Goal: Information Seeking & Learning: Check status

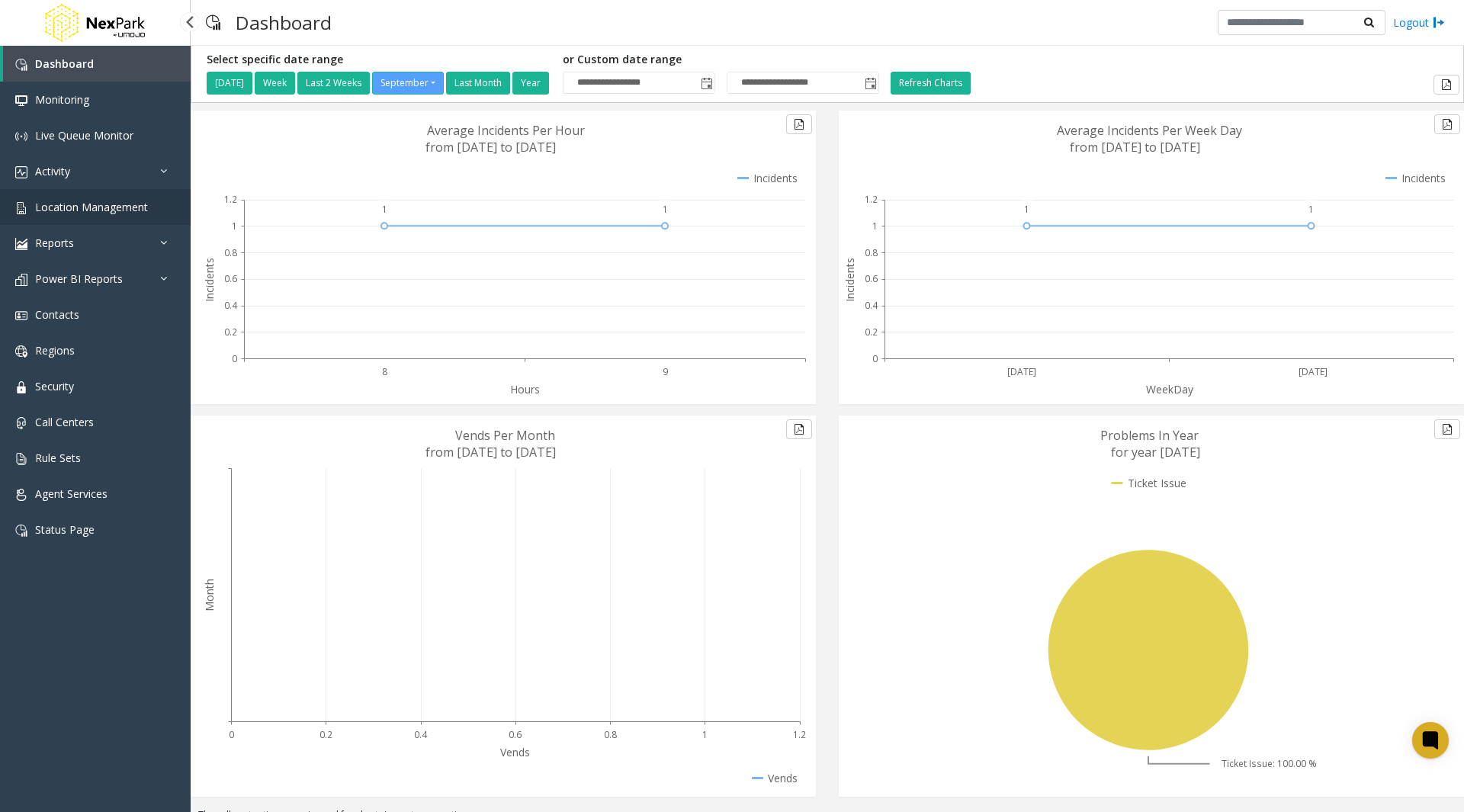
click at [88, 213] on span "Location Management" at bounding box center [91, 207] width 113 height 15
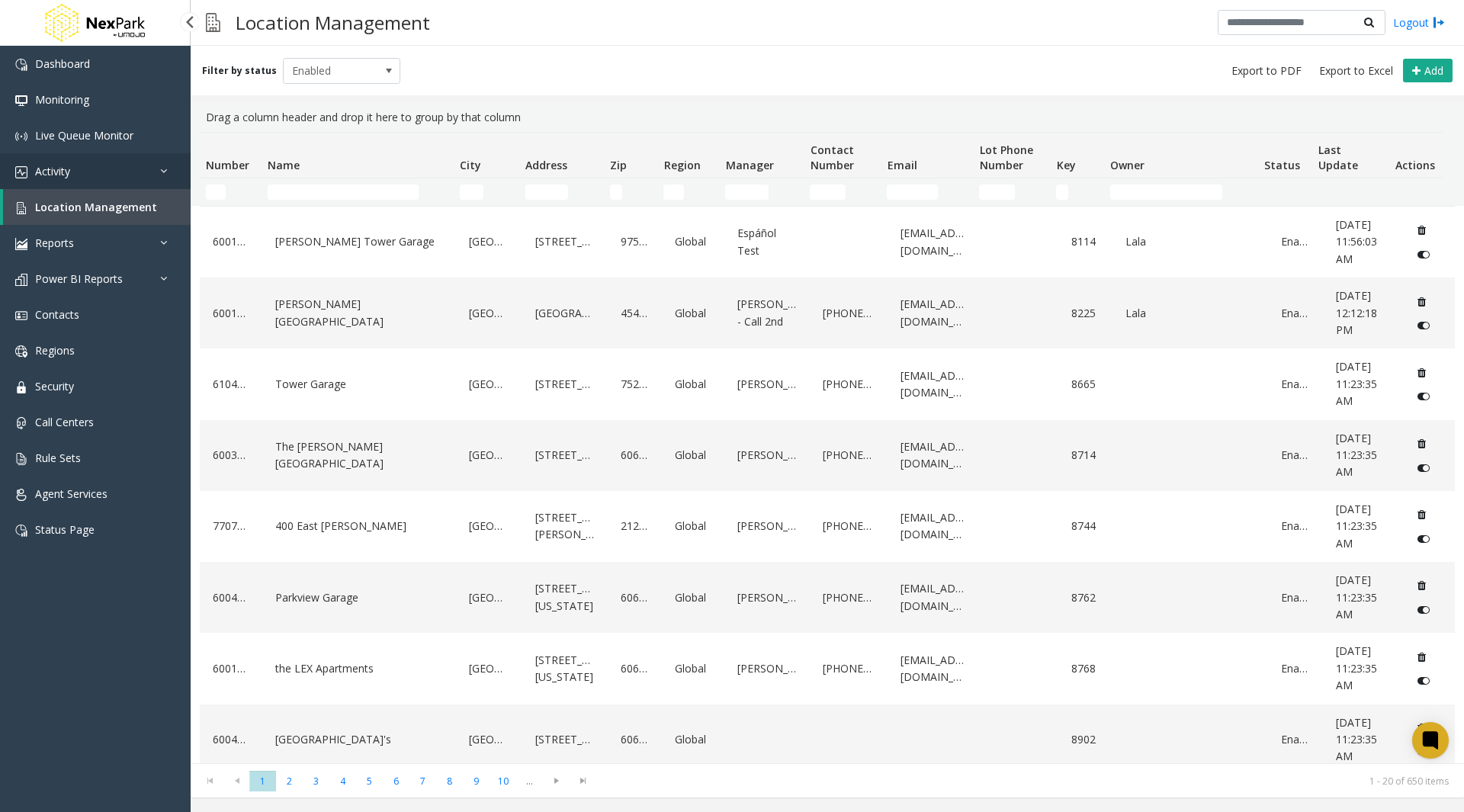
click at [126, 176] on link "Activity" at bounding box center [95, 171] width 191 height 36
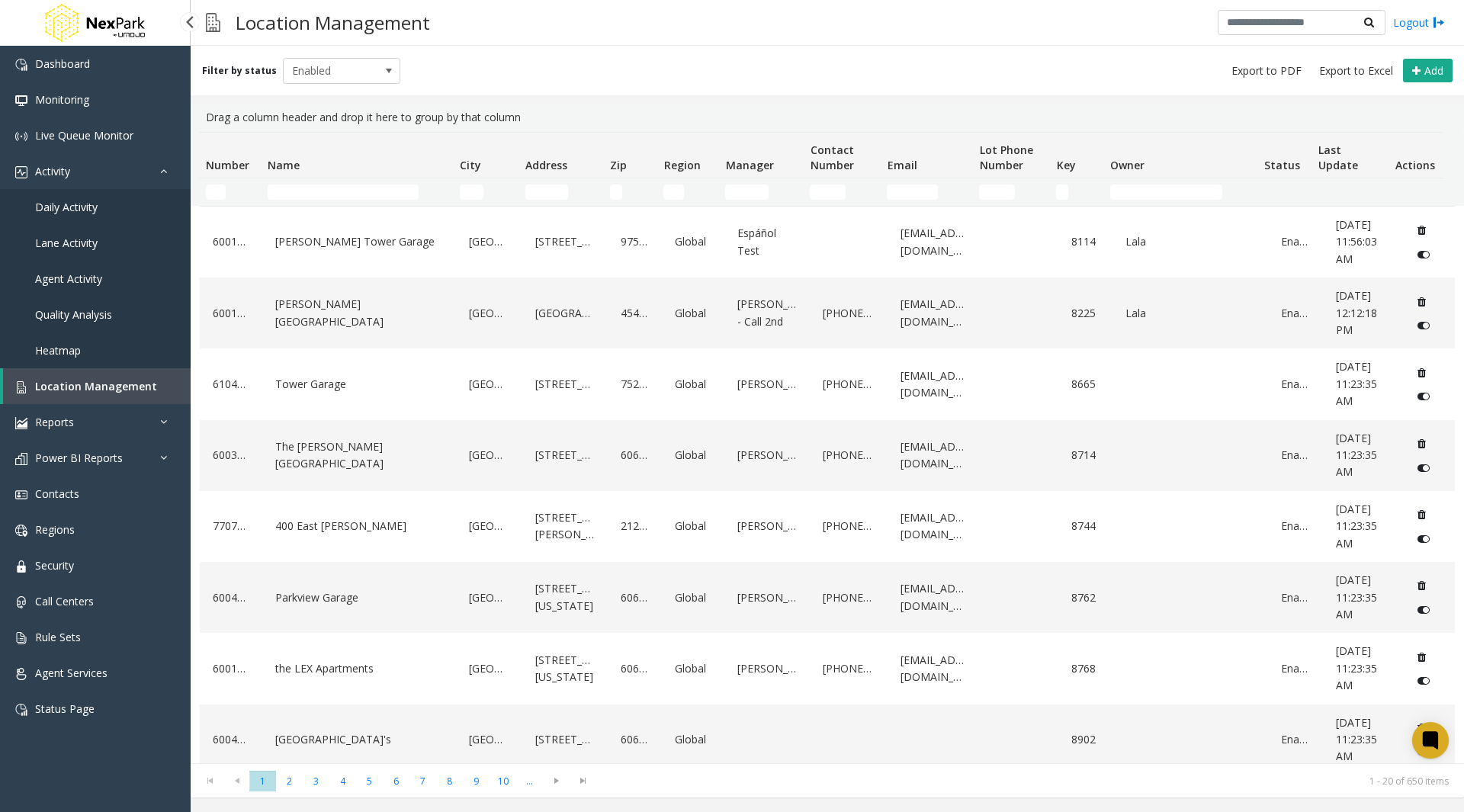
click at [112, 211] on link "Daily Activity" at bounding box center [95, 207] width 191 height 36
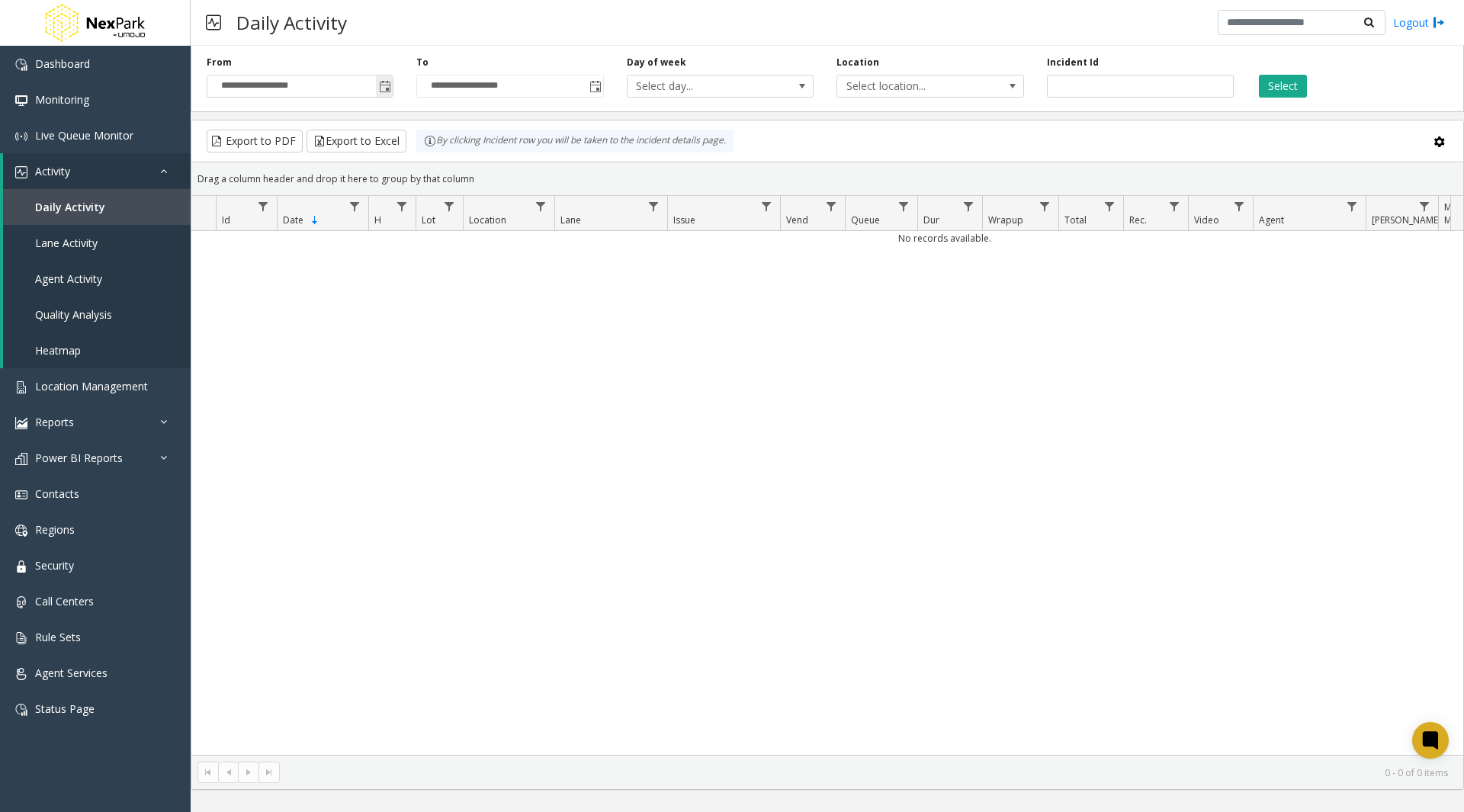
click at [387, 90] on span "Toggle popup" at bounding box center [385, 87] width 12 height 12
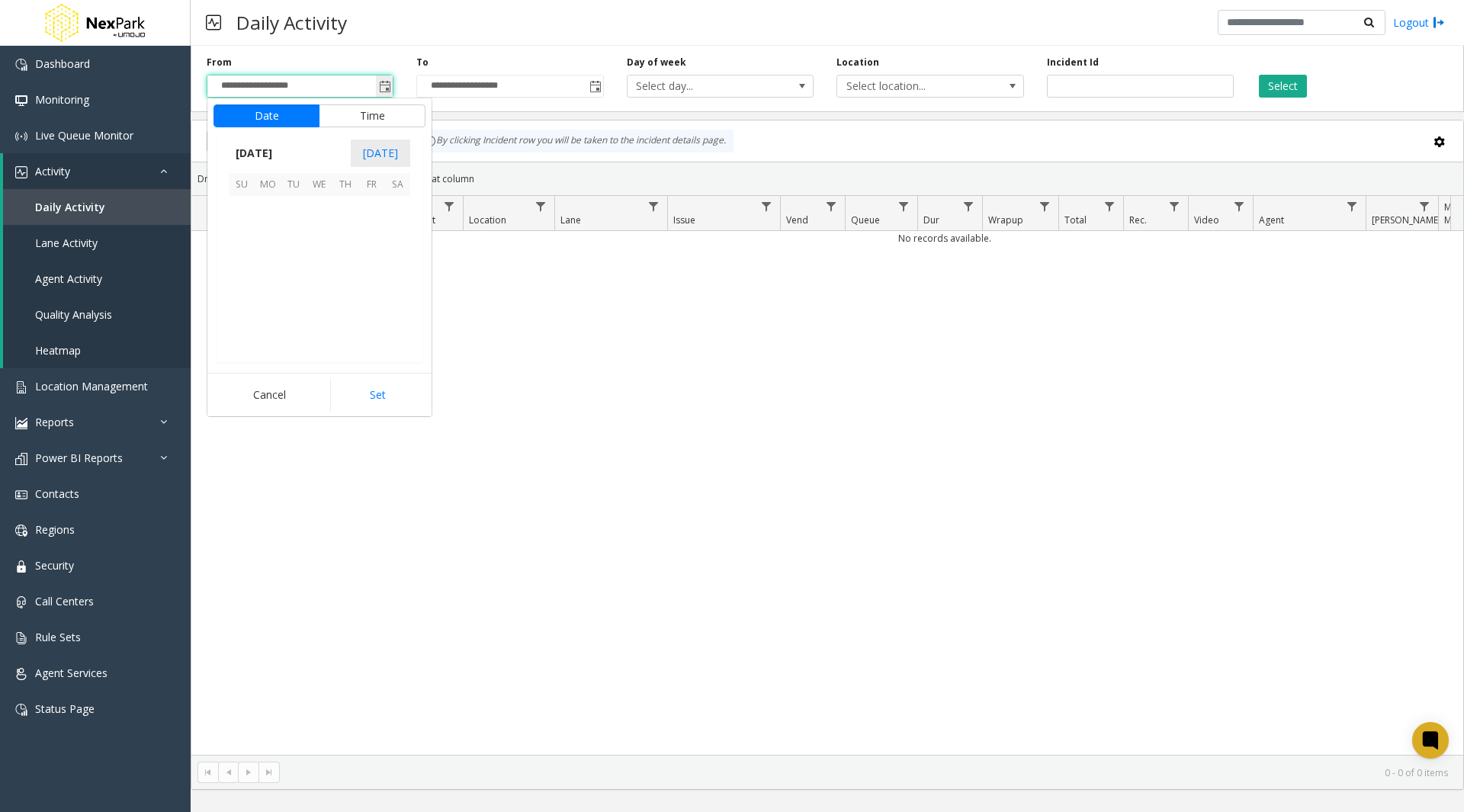
scroll to position [273668, 0]
click at [384, 86] on span "Toggle popup" at bounding box center [385, 87] width 12 height 12
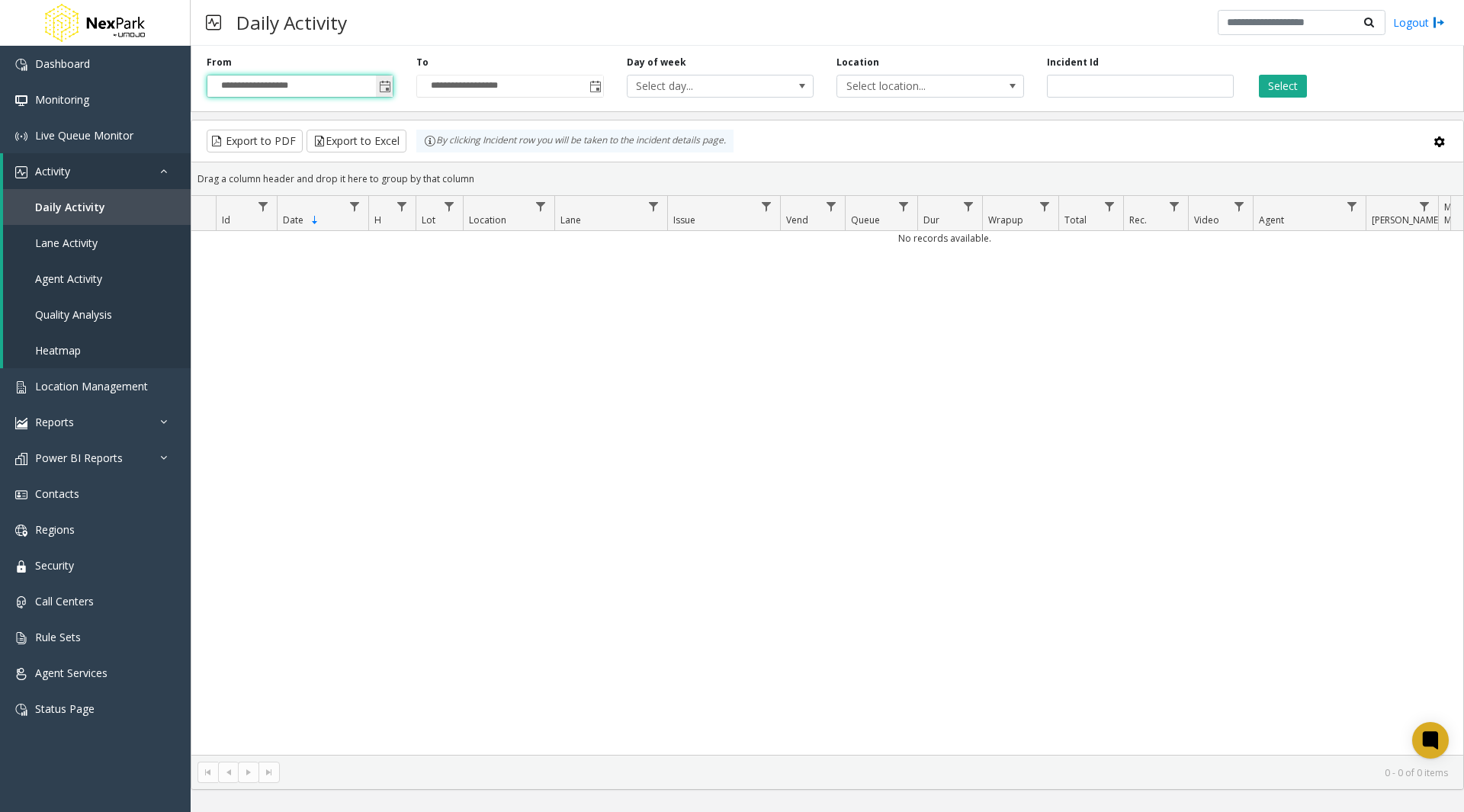
click at [383, 89] on span "Toggle popup" at bounding box center [385, 87] width 12 height 12
click at [383, 93] on span "Toggle popup" at bounding box center [385, 87] width 12 height 12
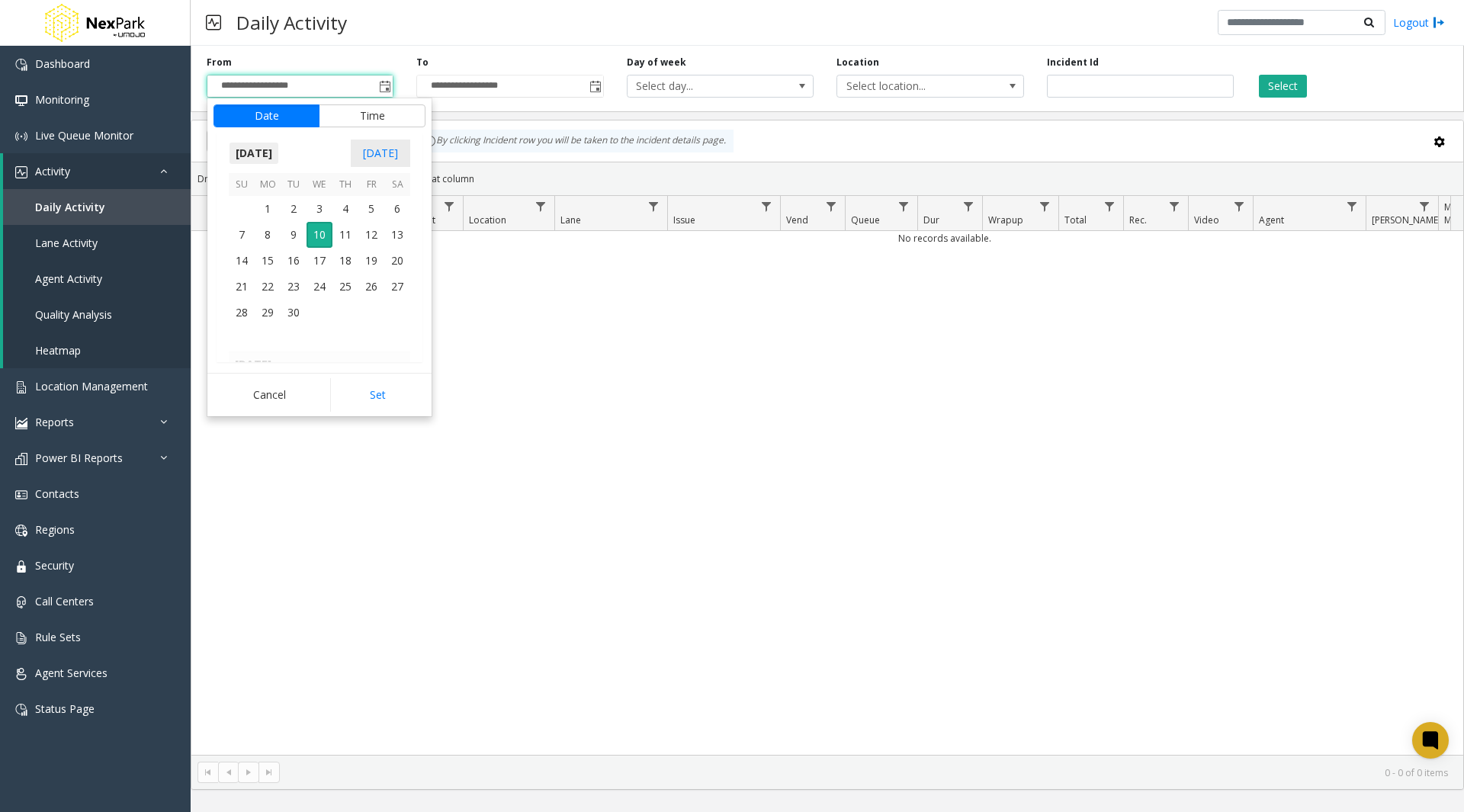
click at [273, 148] on span "[DATE]" at bounding box center [254, 153] width 50 height 23
click at [248, 180] on span "Jan" at bounding box center [247, 186] width 36 height 36
click at [314, 206] on span "1" at bounding box center [319, 209] width 26 height 26
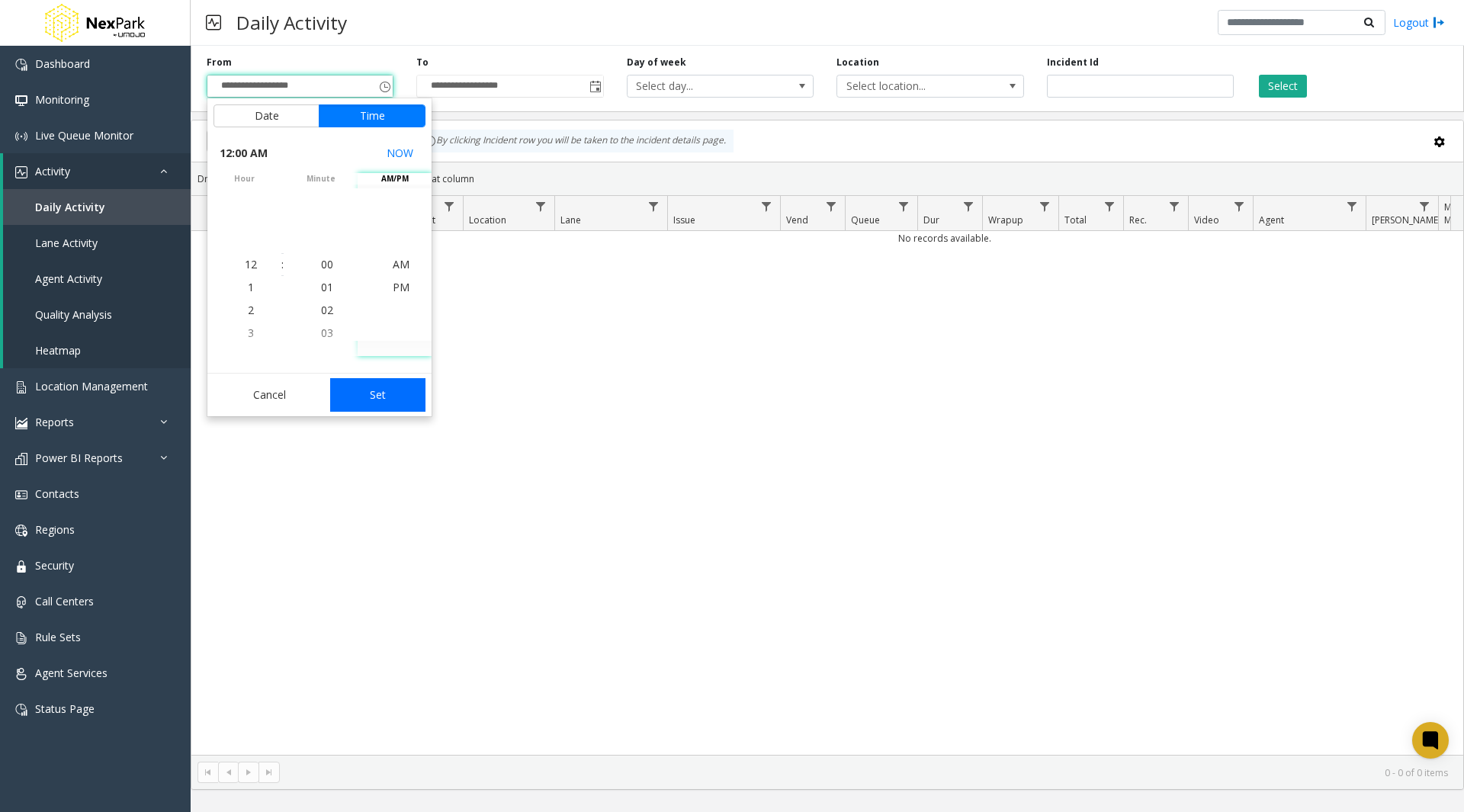
click at [383, 396] on button "Set" at bounding box center [378, 395] width 96 height 33
type input "**********"
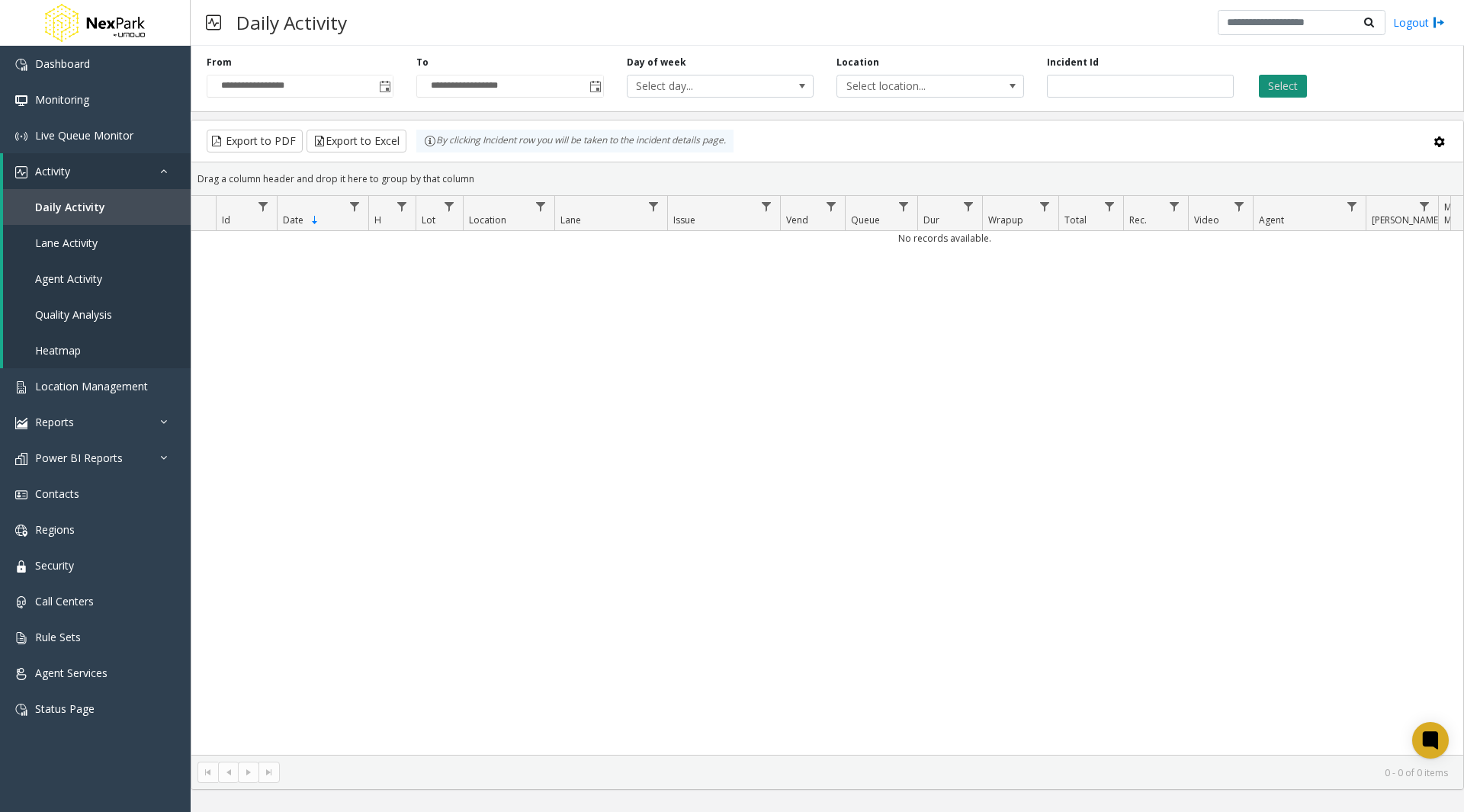
click at [1292, 86] on button "Select" at bounding box center [1283, 86] width 48 height 23
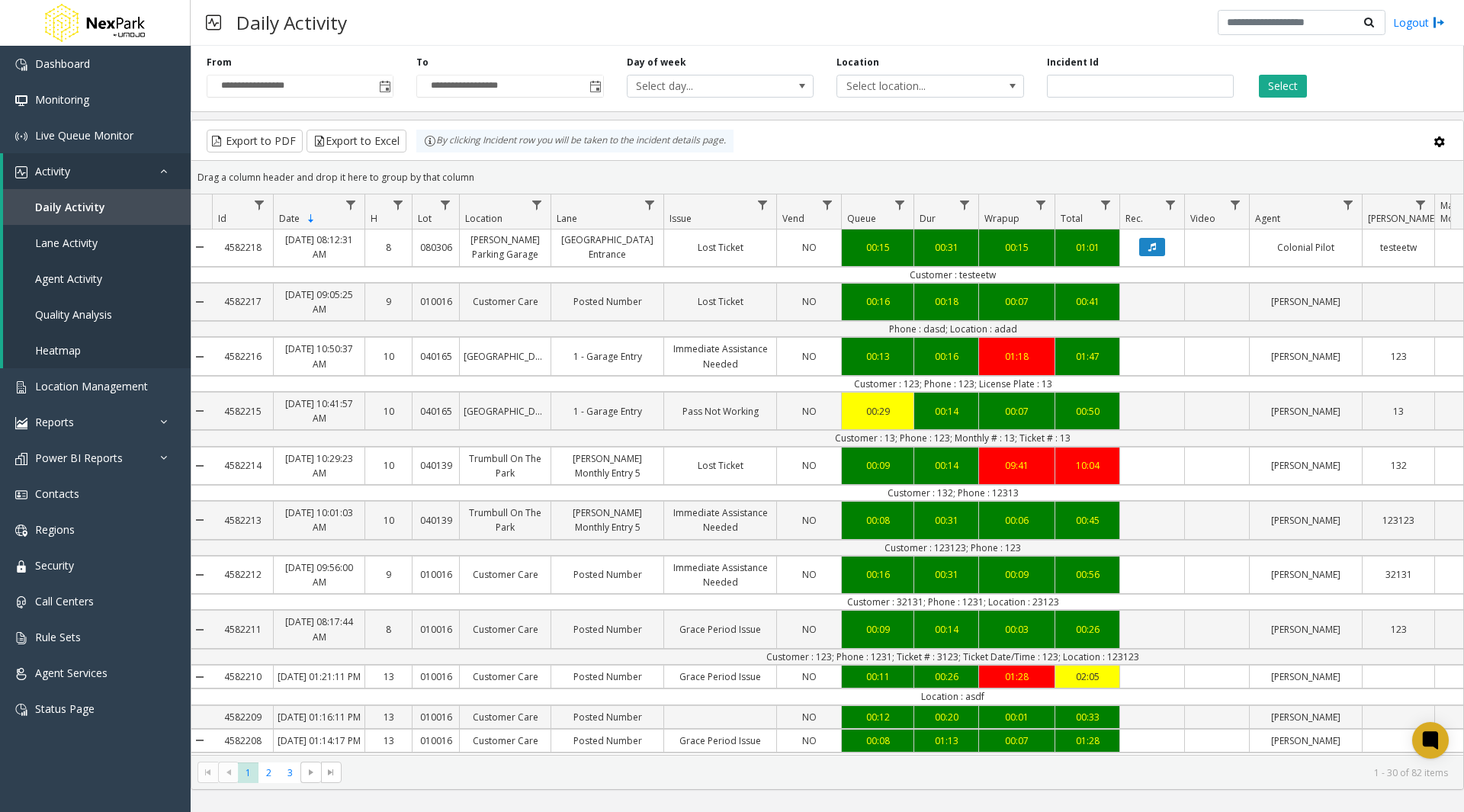
scroll to position [0, 4]
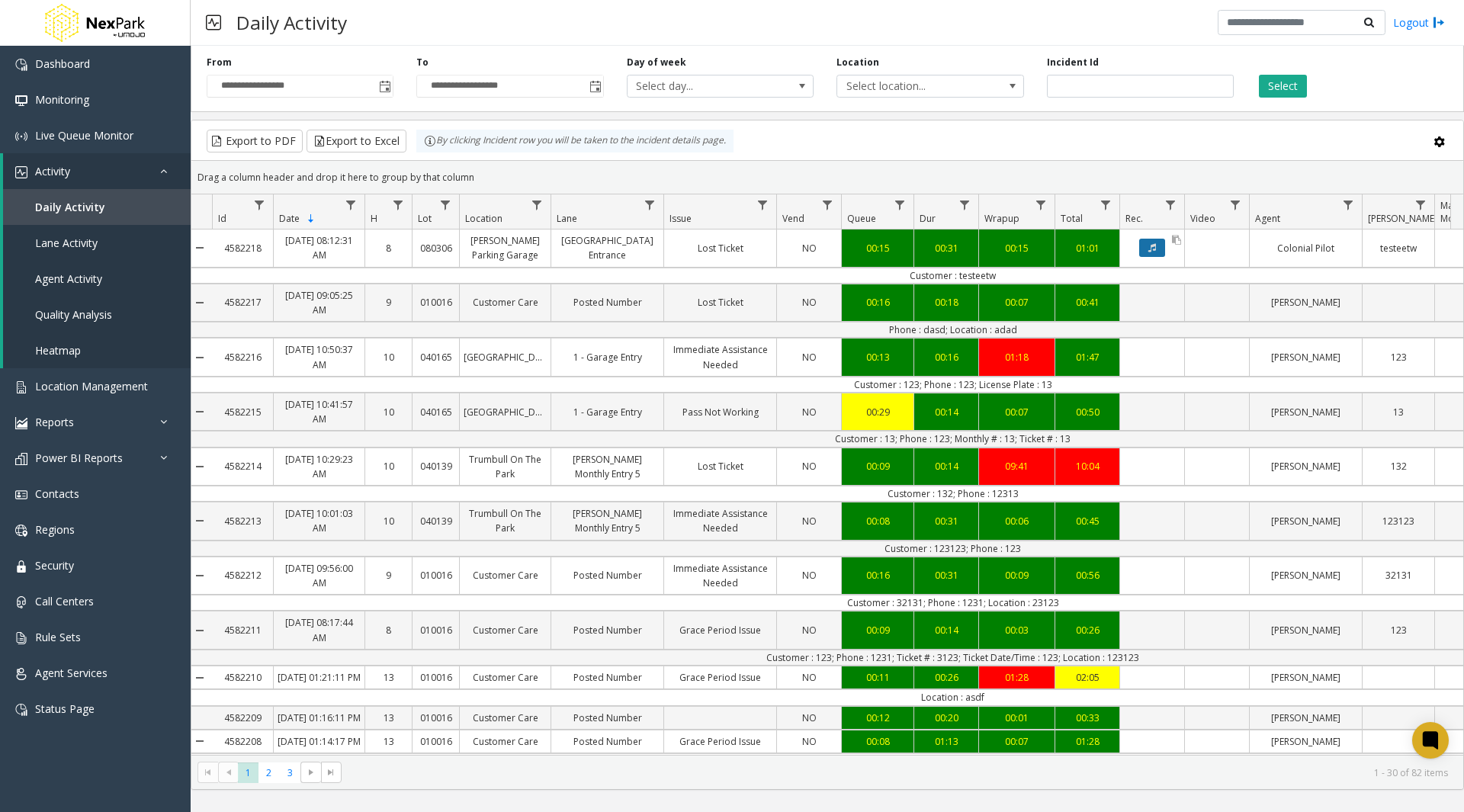
click at [1153, 248] on icon "Data table" at bounding box center [1152, 247] width 7 height 9
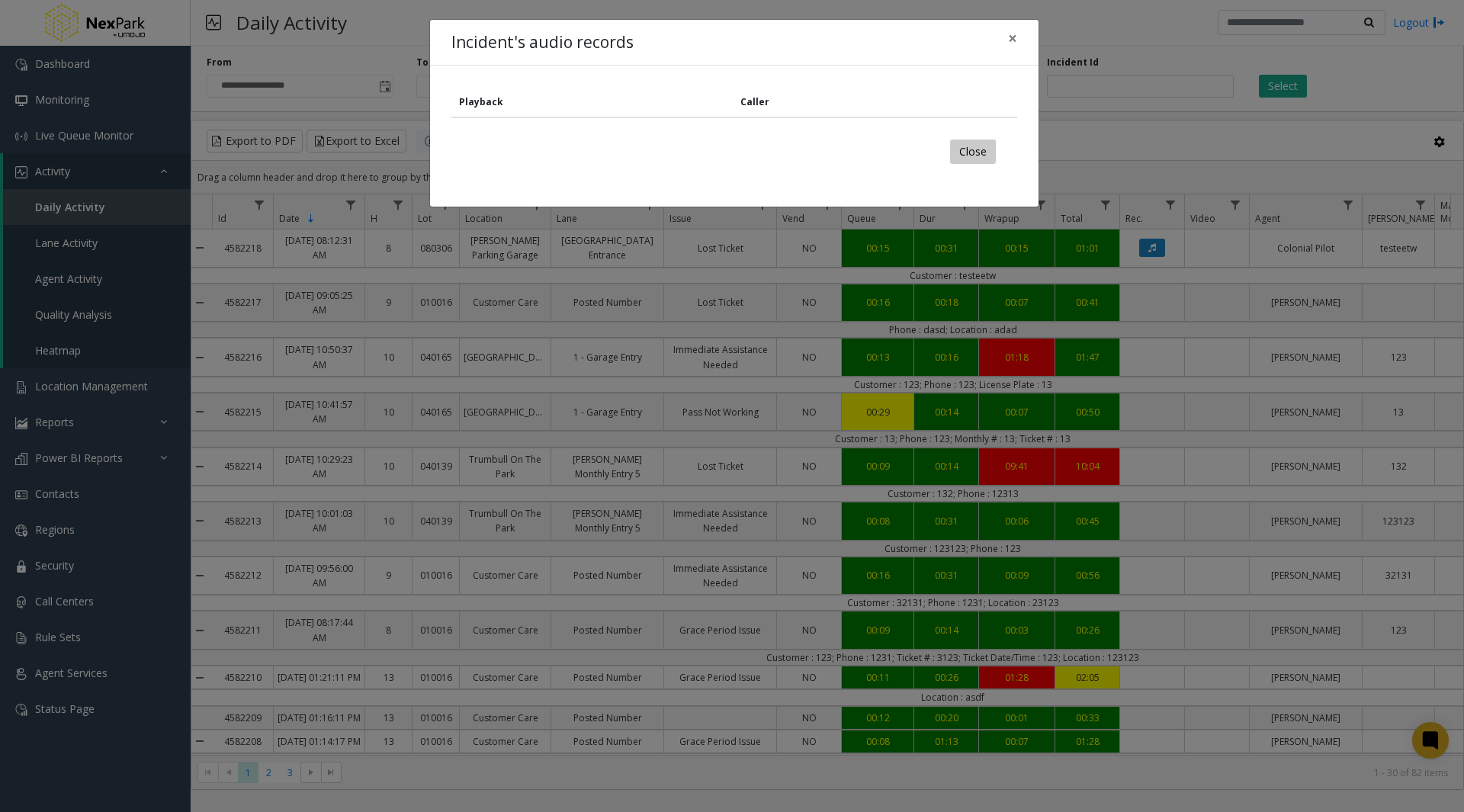
click at [974, 153] on button "Close" at bounding box center [973, 152] width 46 height 24
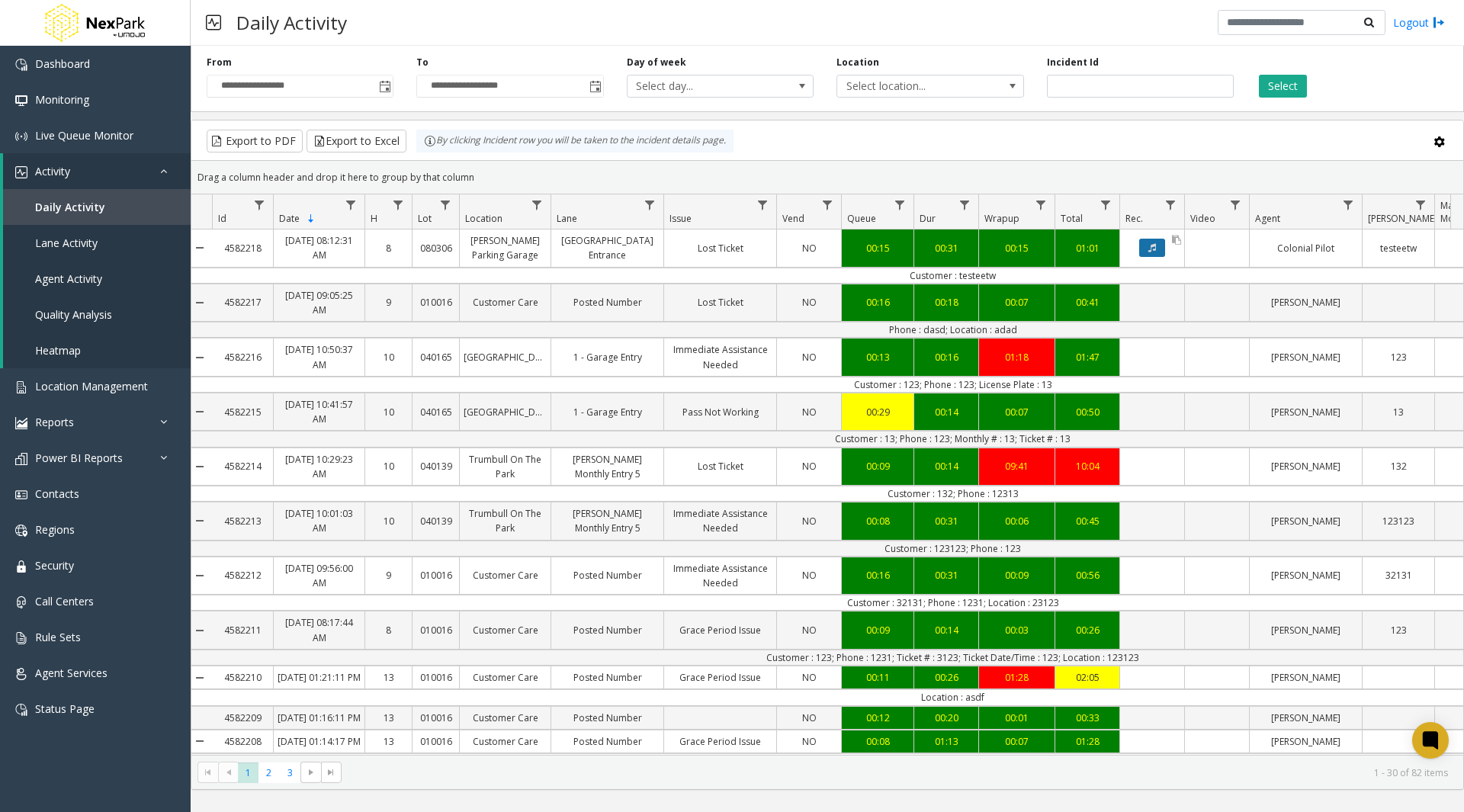
click at [1159, 249] on button "Data table" at bounding box center [1153, 247] width 26 height 19
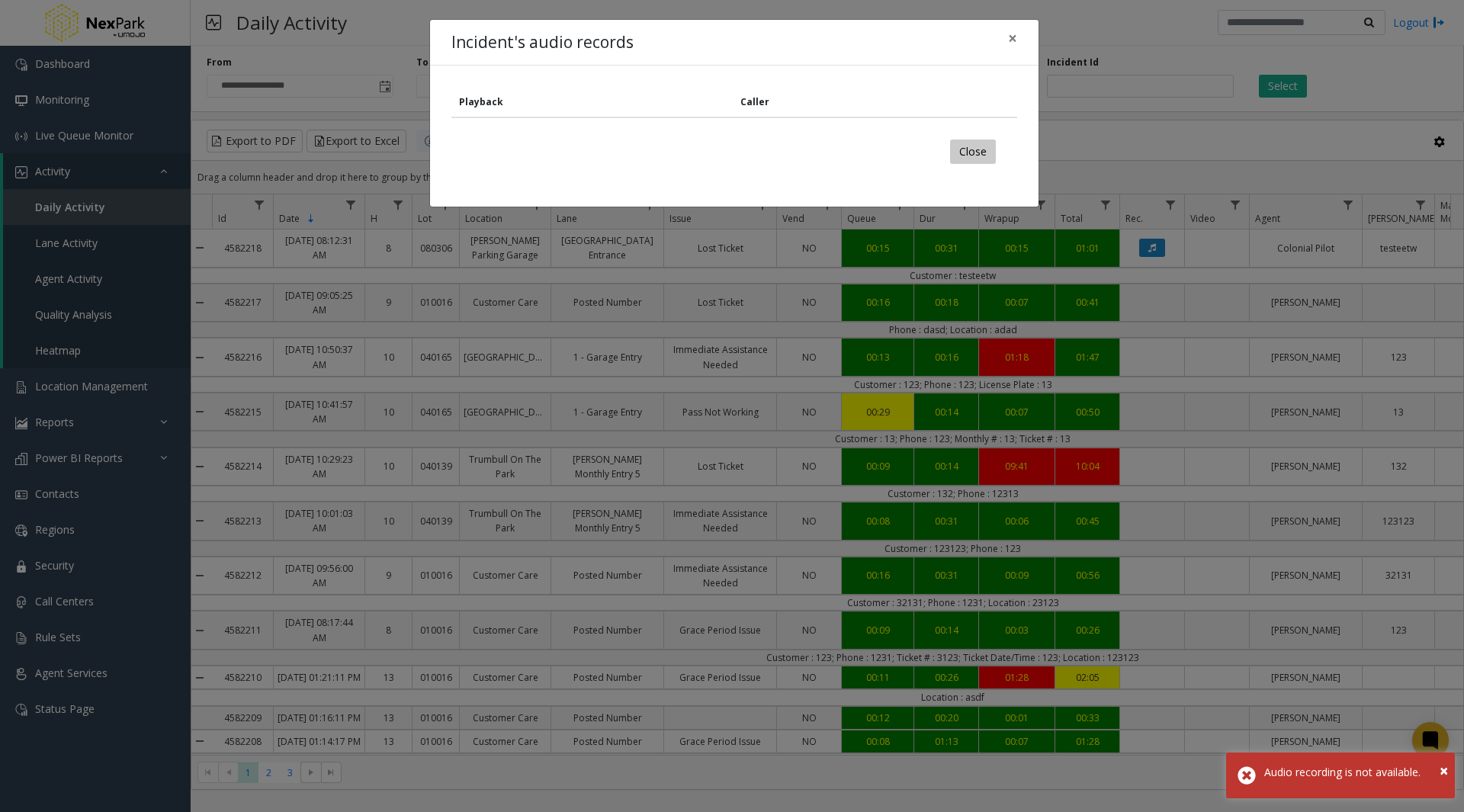
click at [973, 150] on button "Close" at bounding box center [973, 152] width 46 height 24
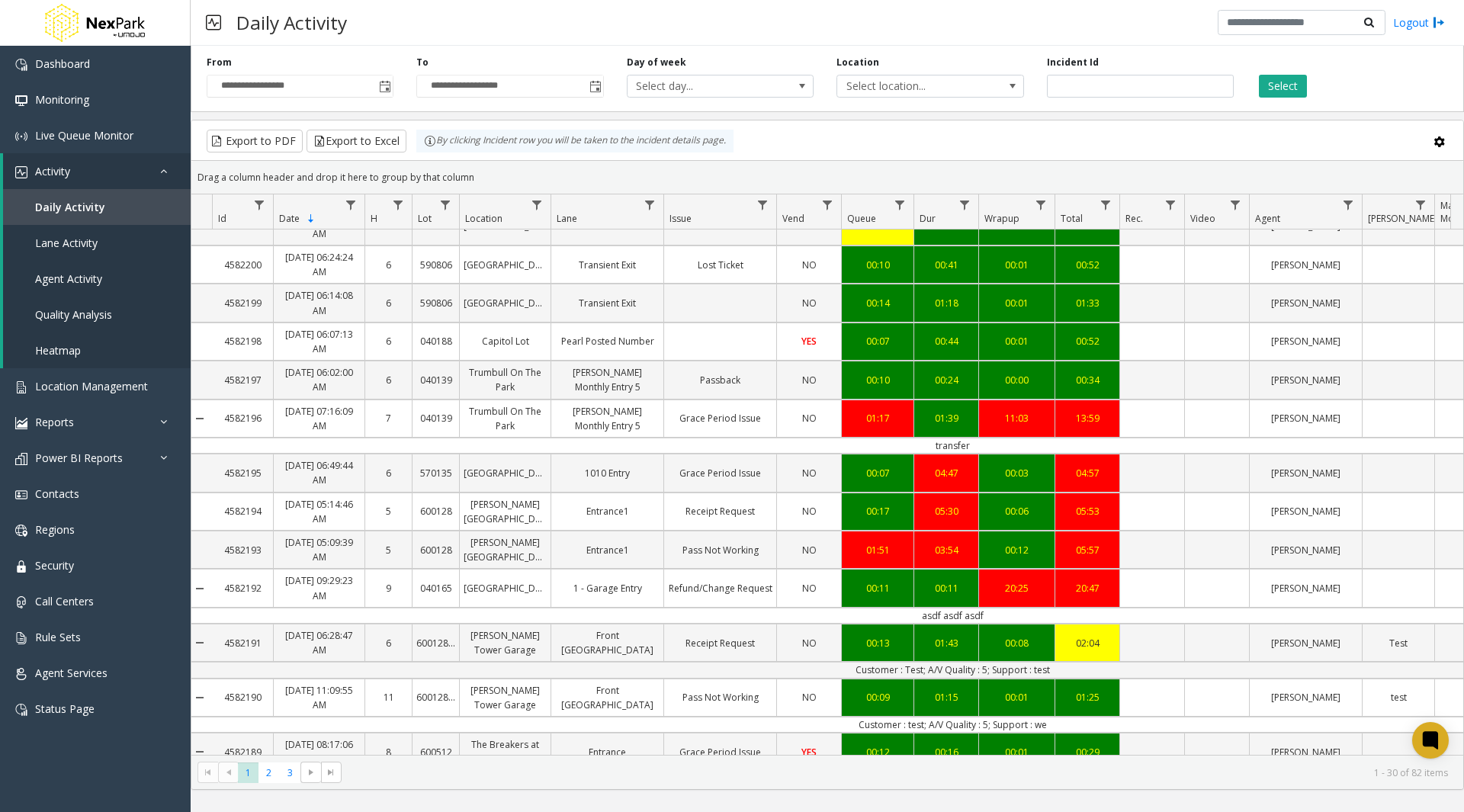
scroll to position [945, 4]
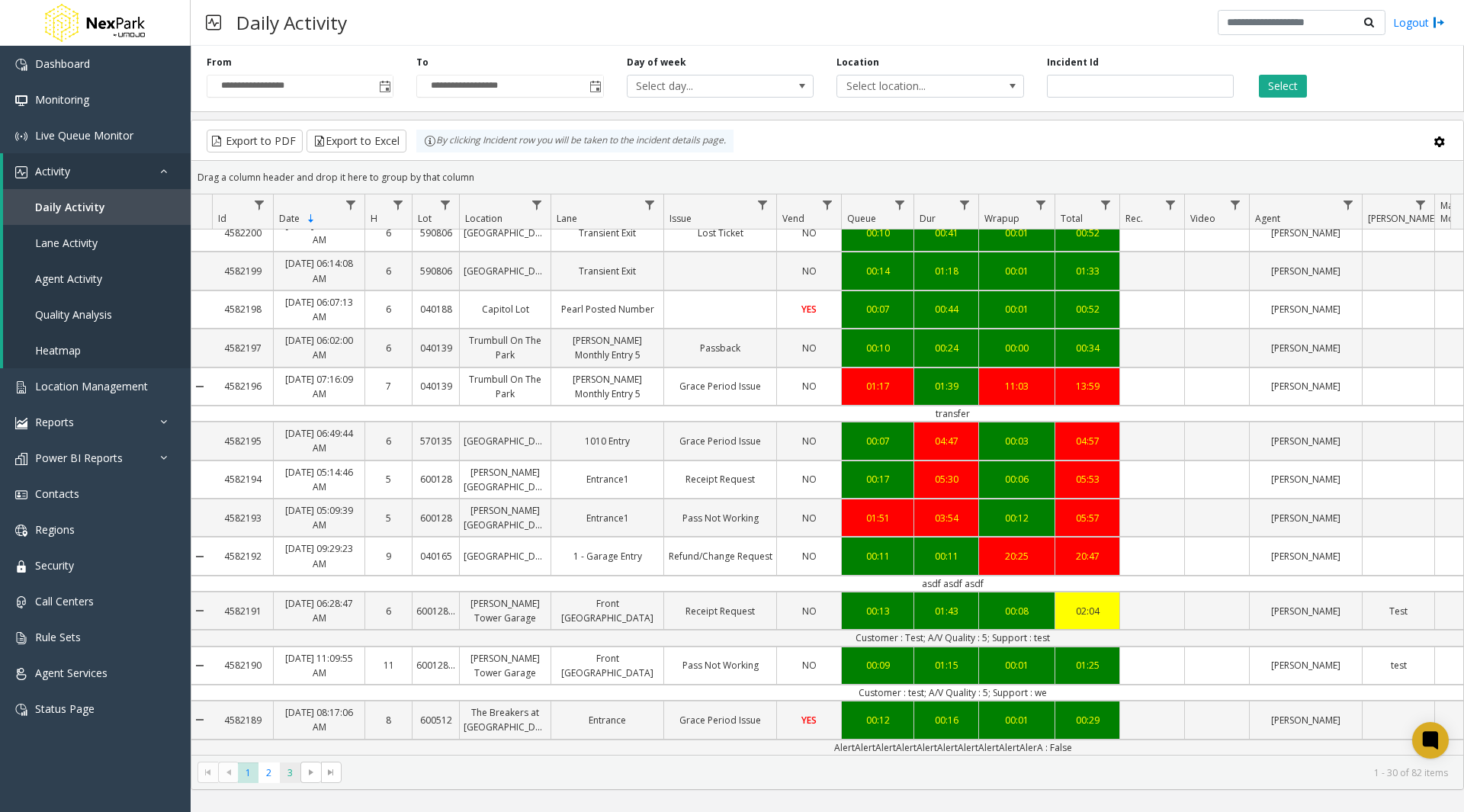
click at [289, 774] on span "3" at bounding box center [290, 772] width 20 height 20
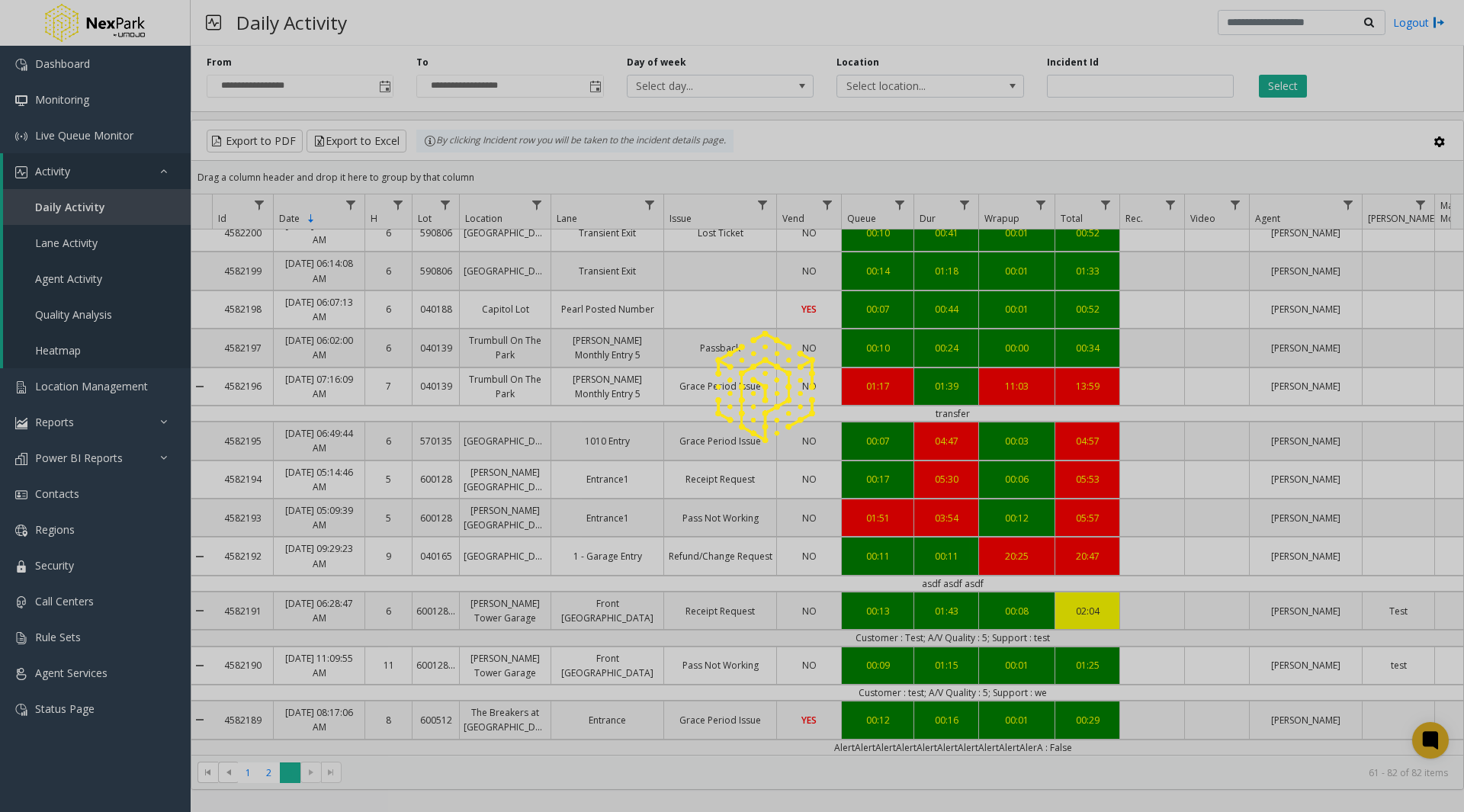
scroll to position [0, 4]
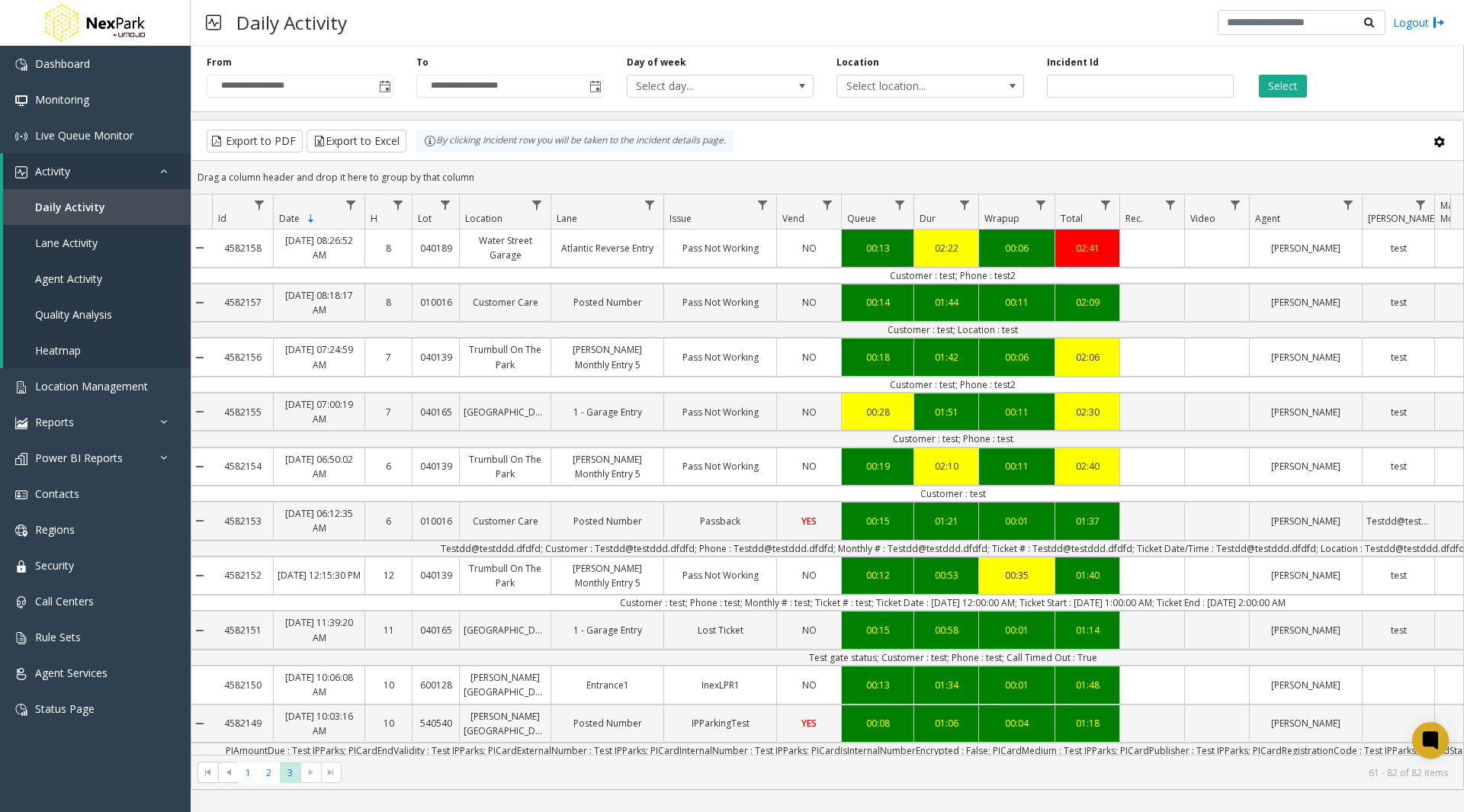
click at [1163, 784] on kendo-pager "* * * 1 2 3 61 - 82 of 82 items" at bounding box center [827, 772] width 1272 height 34
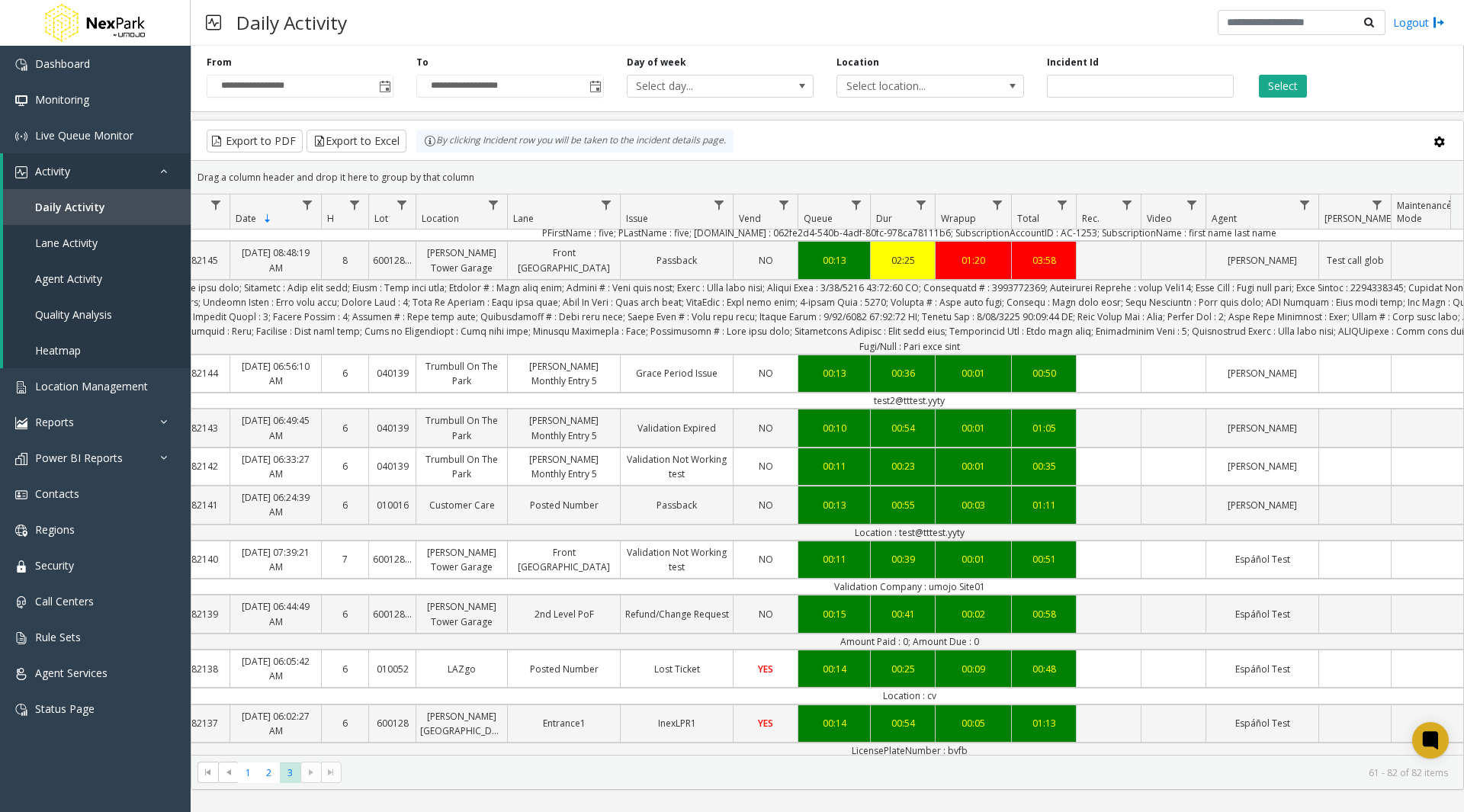
scroll to position [0, 0]
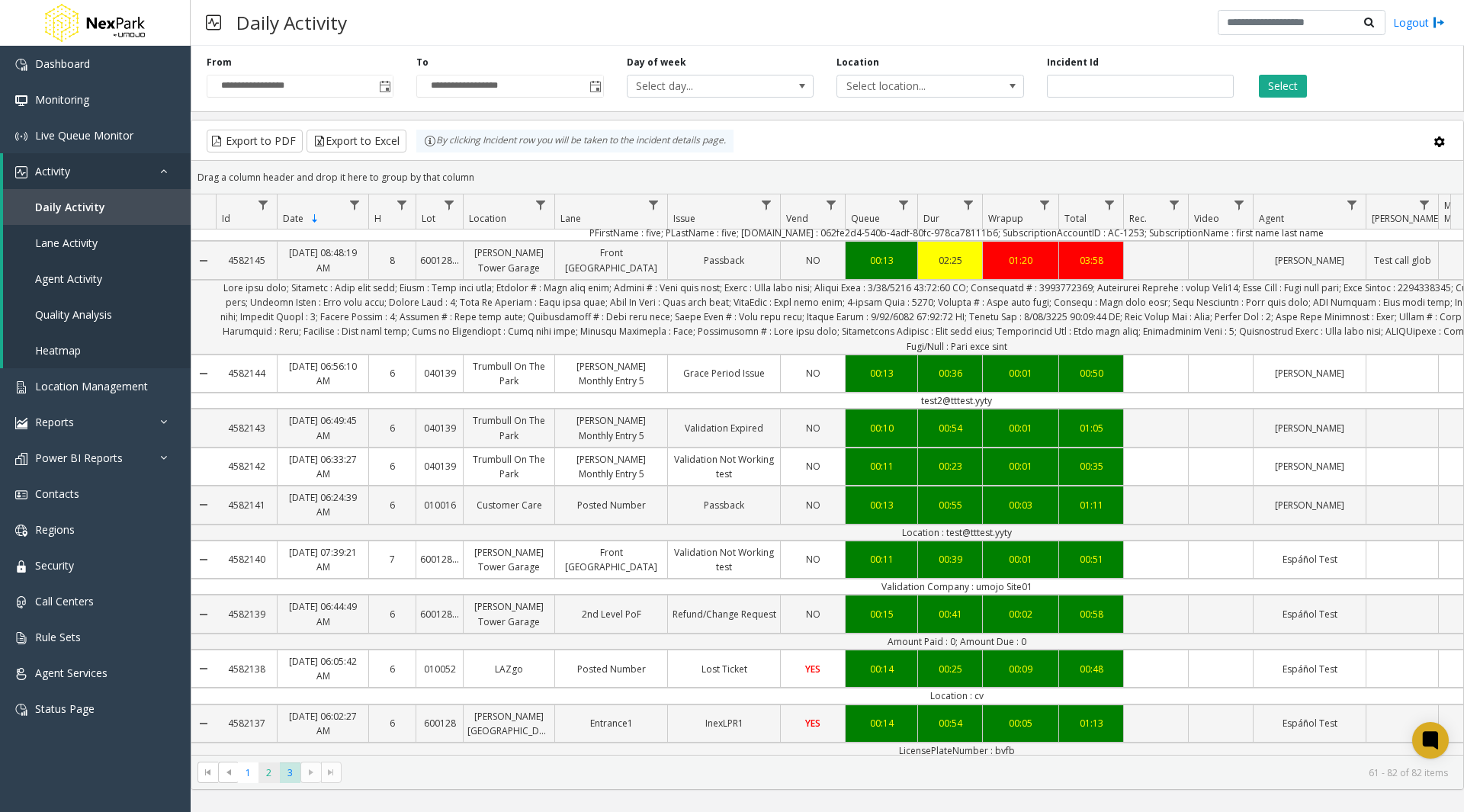
click at [268, 772] on span "2" at bounding box center [269, 772] width 20 height 20
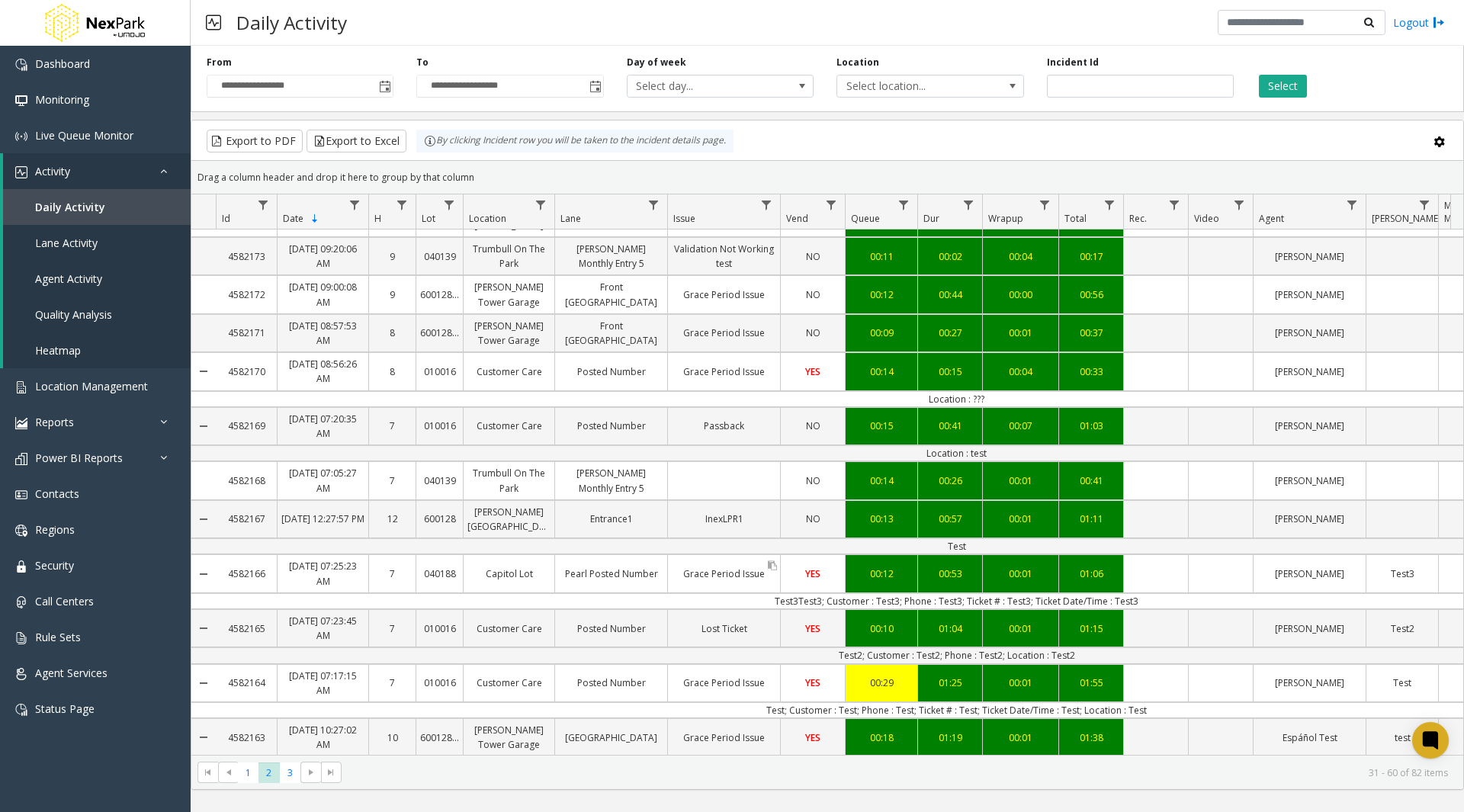
scroll to position [881, 0]
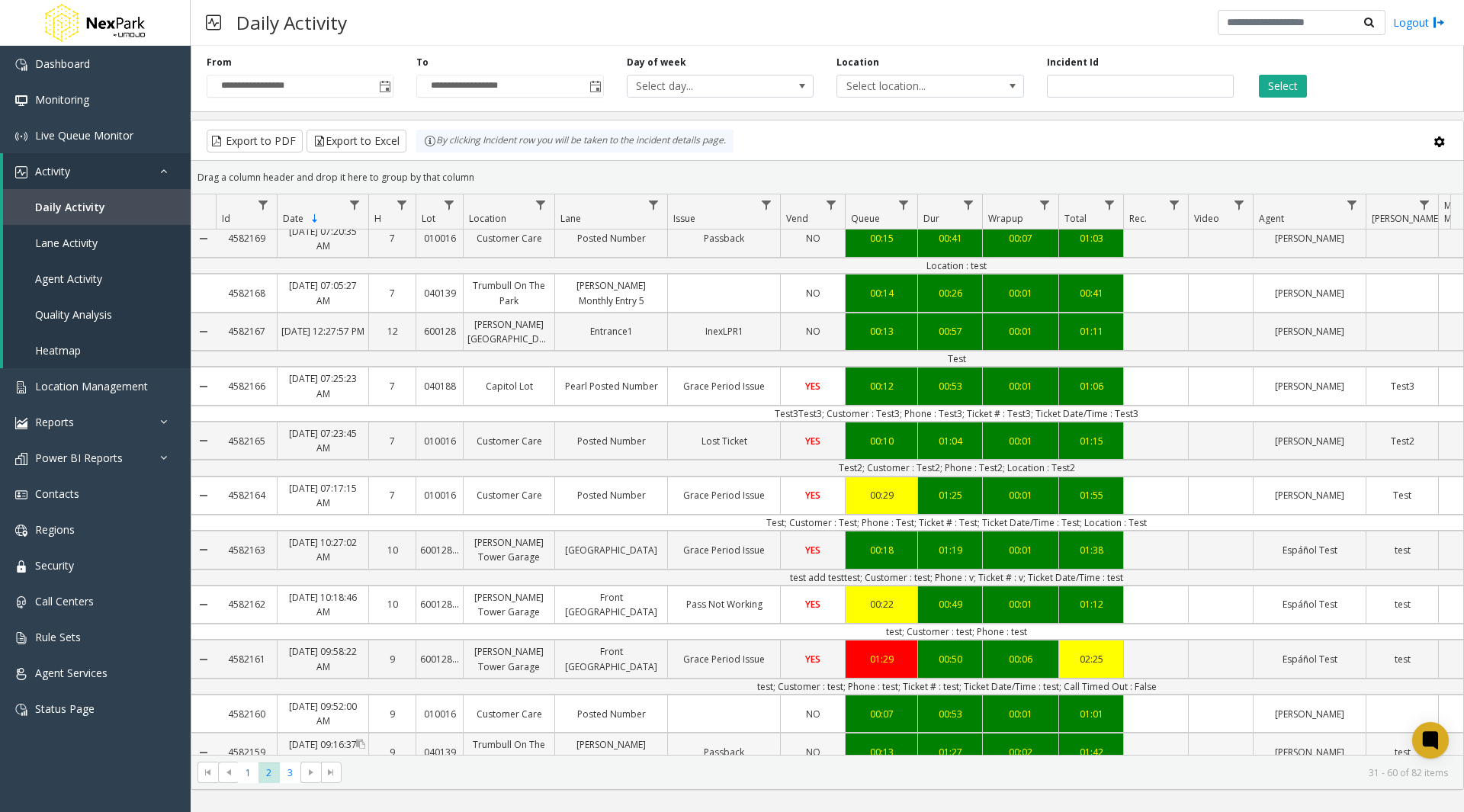
click at [313, 734] on link "[DATE] 09:16:37 AM" at bounding box center [323, 751] width 91 height 36
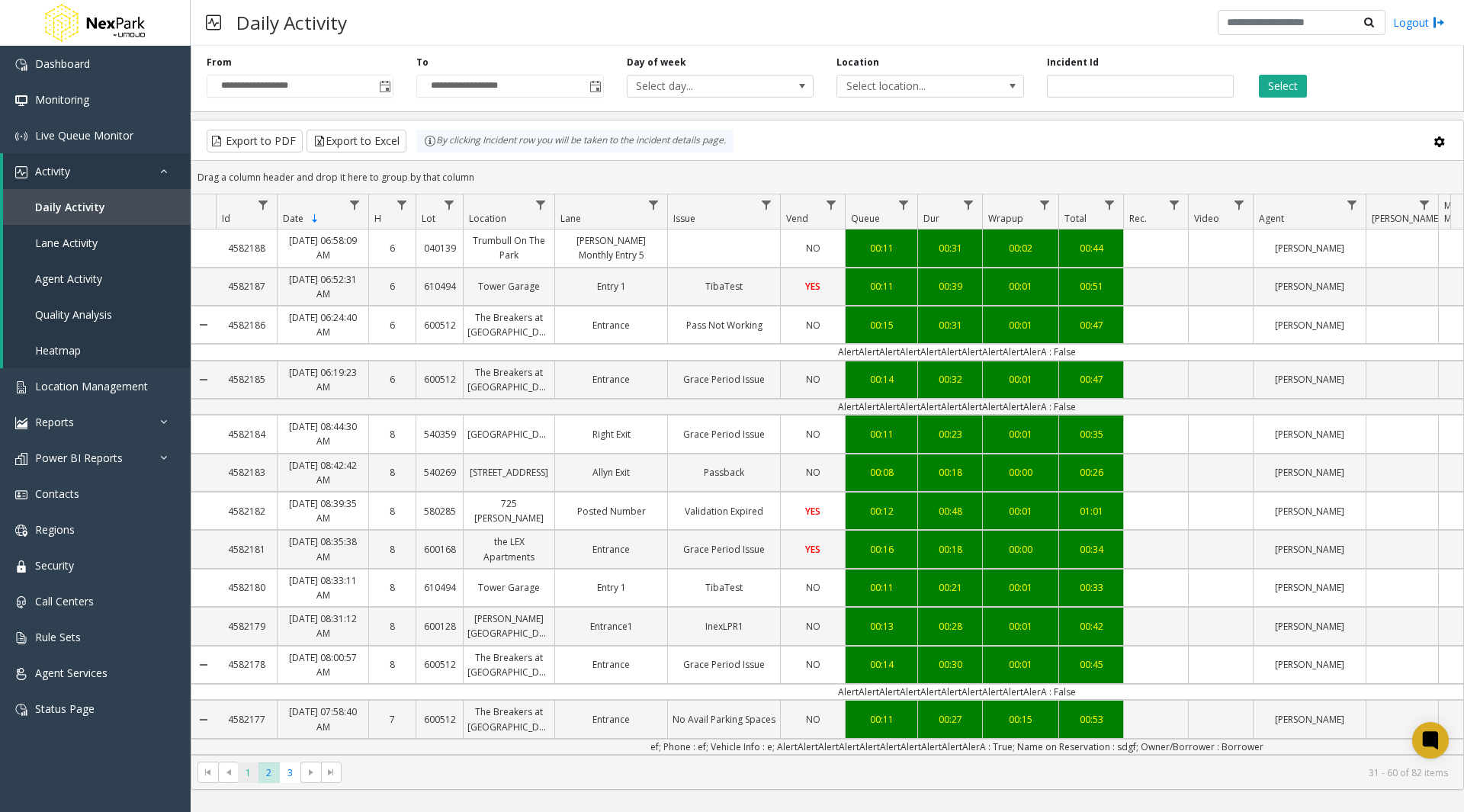
click at [251, 769] on span "1" at bounding box center [248, 772] width 20 height 20
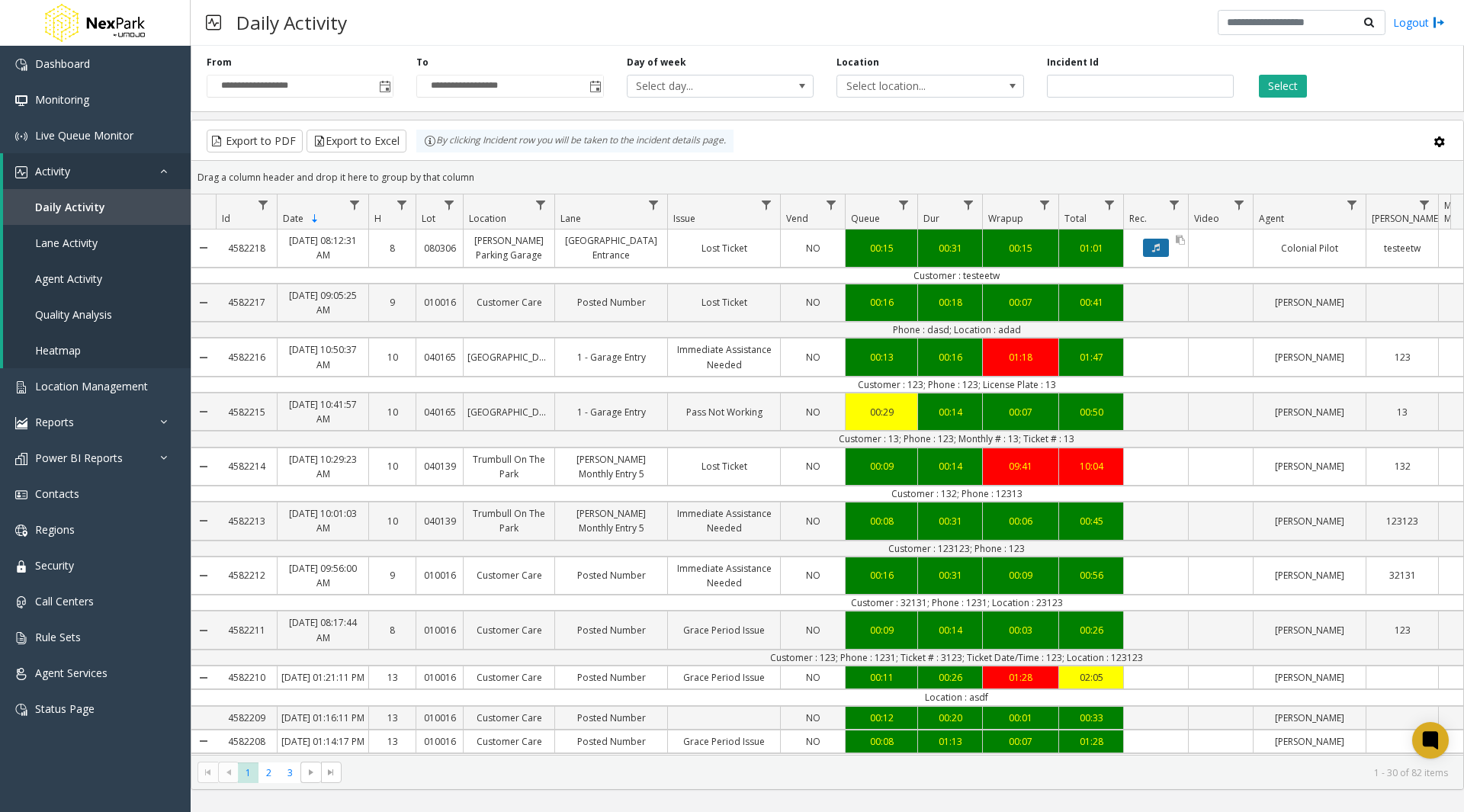
click at [1157, 249] on icon "Data table" at bounding box center [1156, 247] width 7 height 9
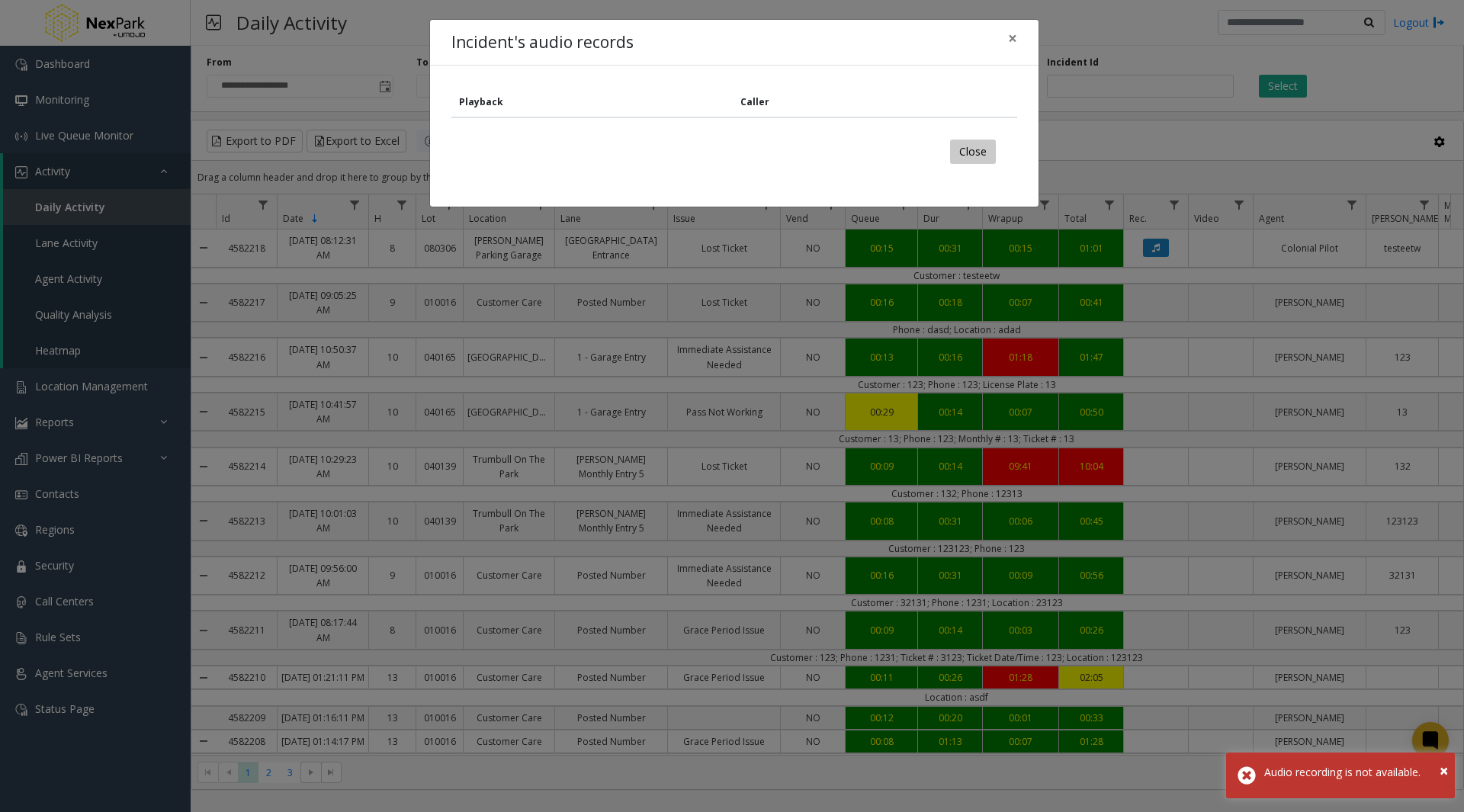
click at [967, 150] on button "Close" at bounding box center [973, 152] width 46 height 24
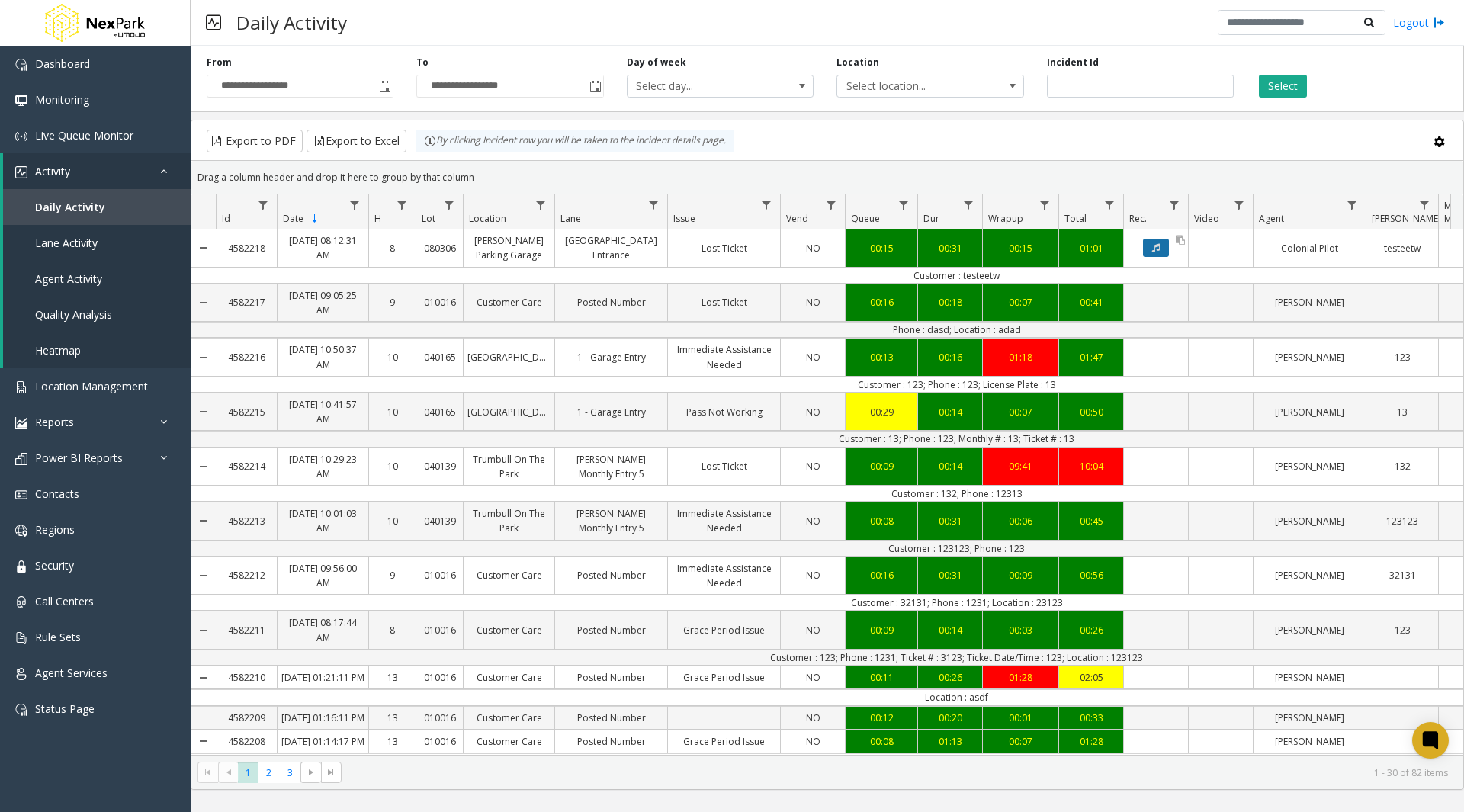
click at [1155, 251] on icon "Data table" at bounding box center [1156, 247] width 7 height 9
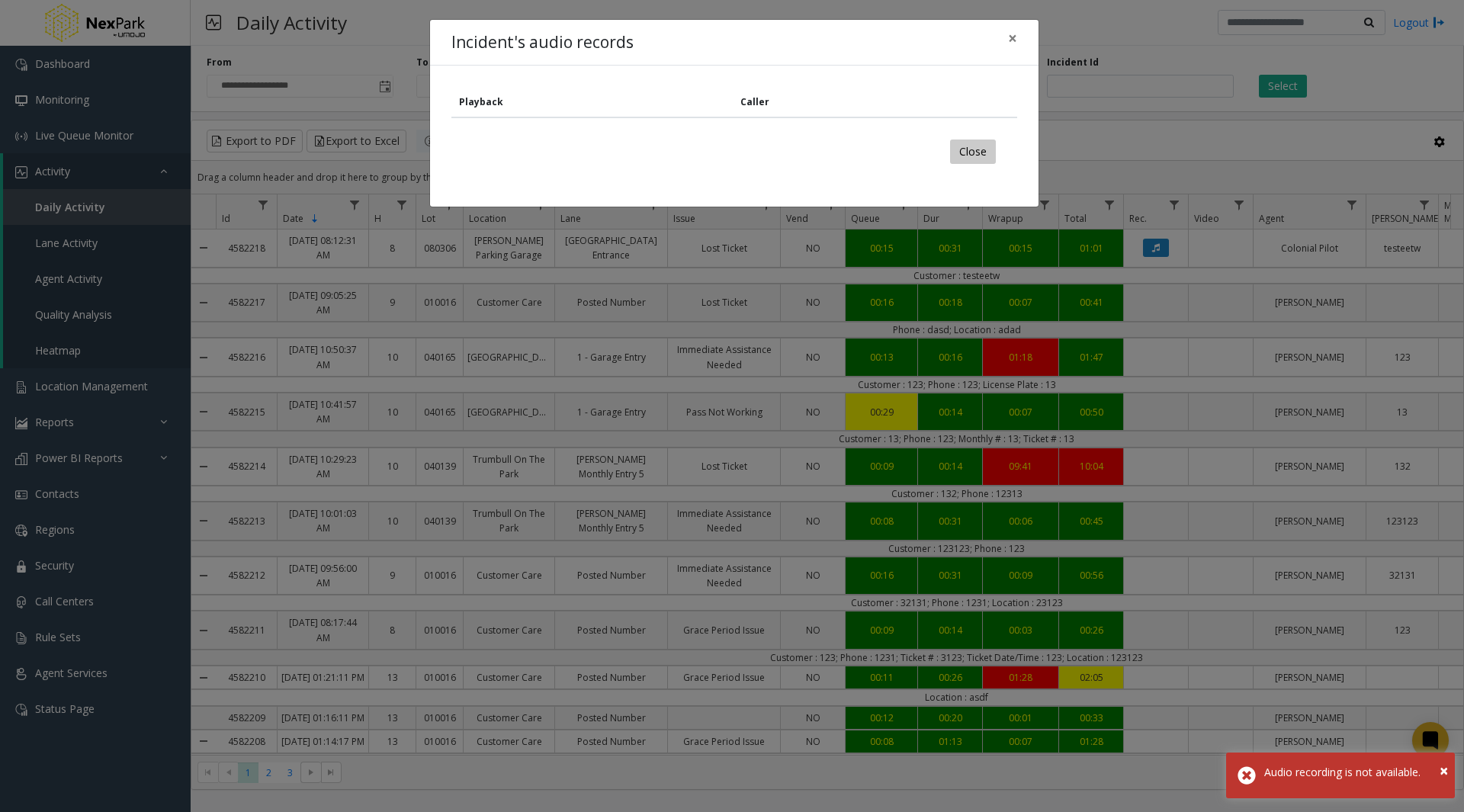
click at [982, 147] on button "Close" at bounding box center [973, 152] width 46 height 24
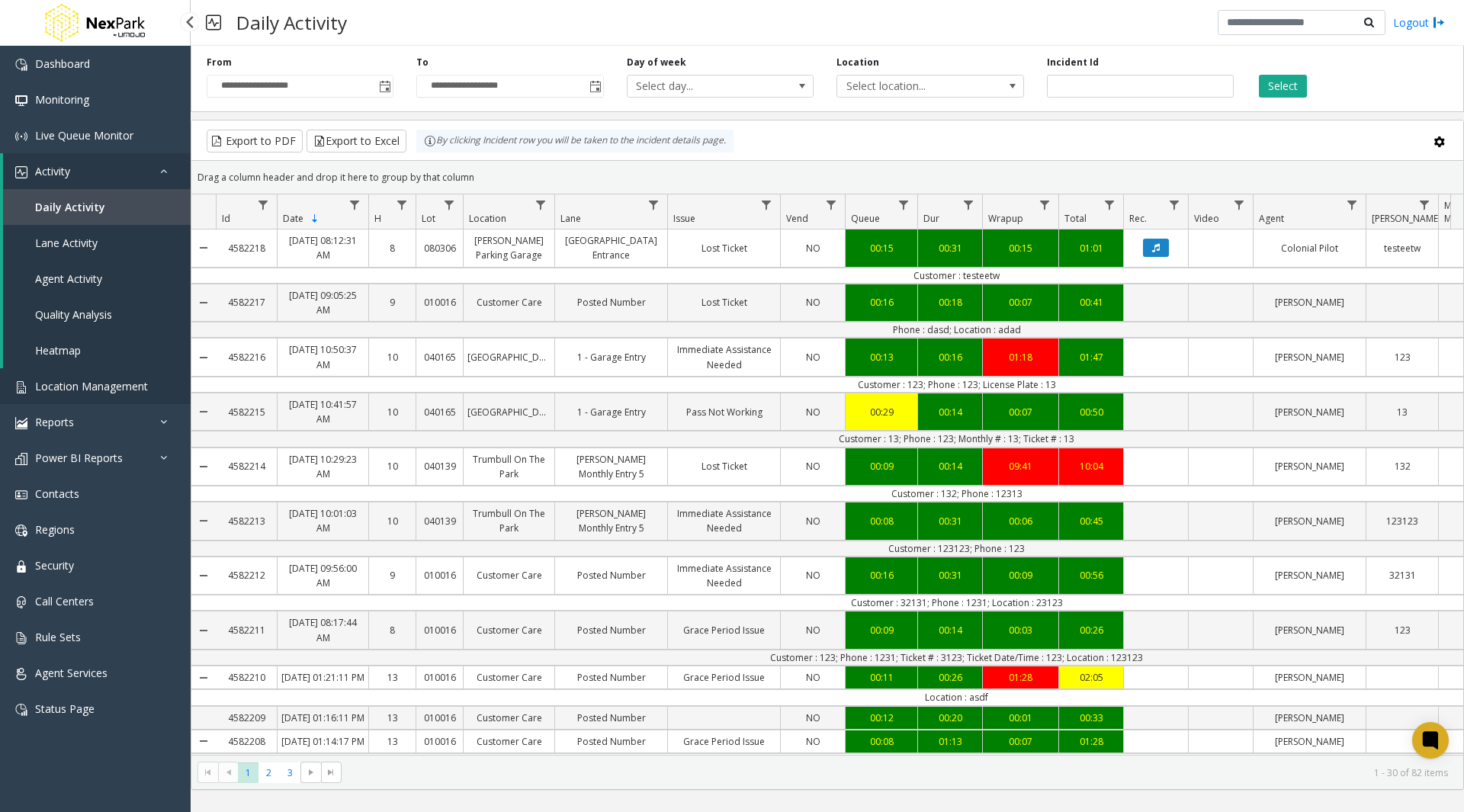
click at [116, 386] on span "Location Management" at bounding box center [91, 387] width 113 height 15
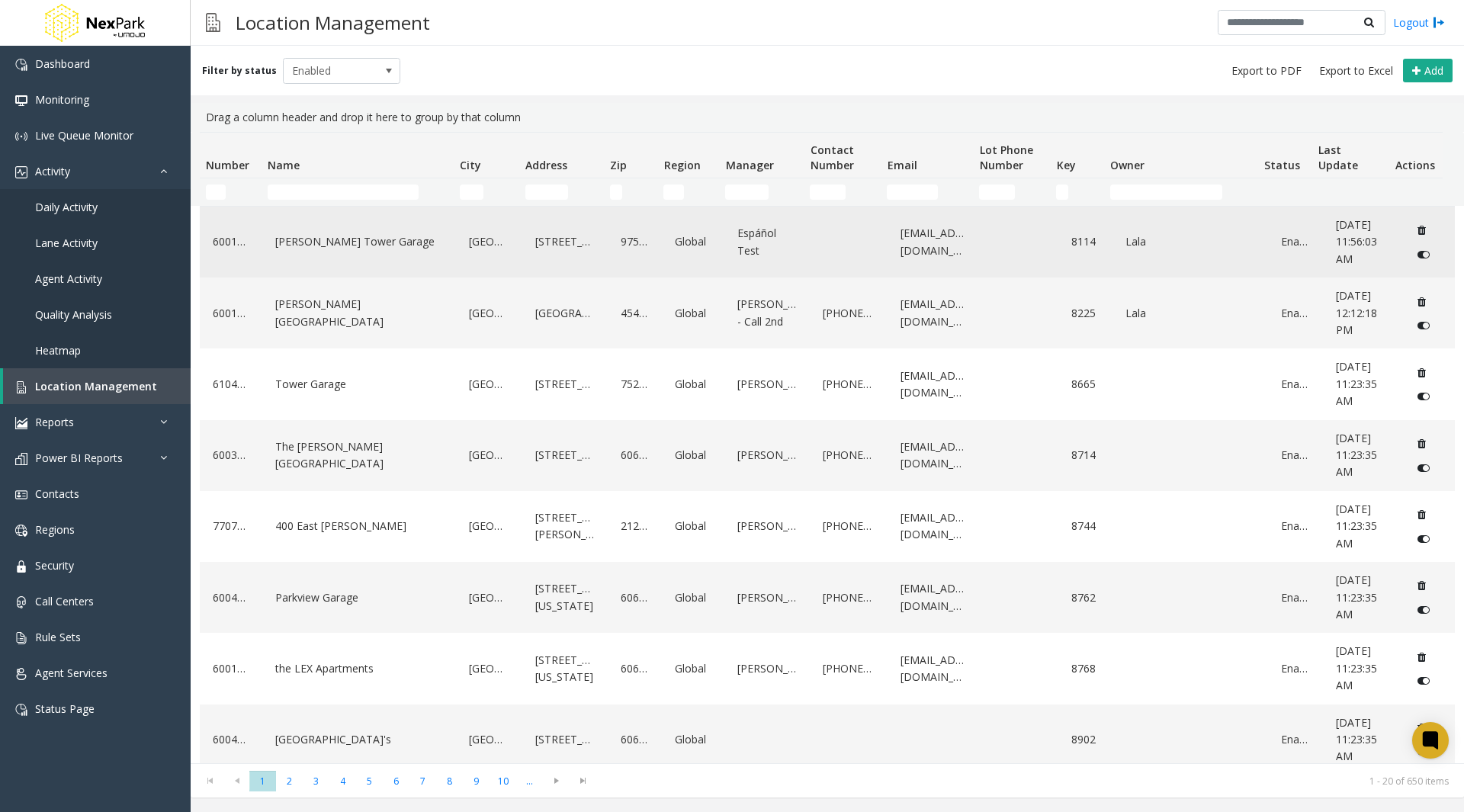
click at [311, 243] on link "[PERSON_NAME] Tower Garage" at bounding box center [360, 242] width 176 height 24
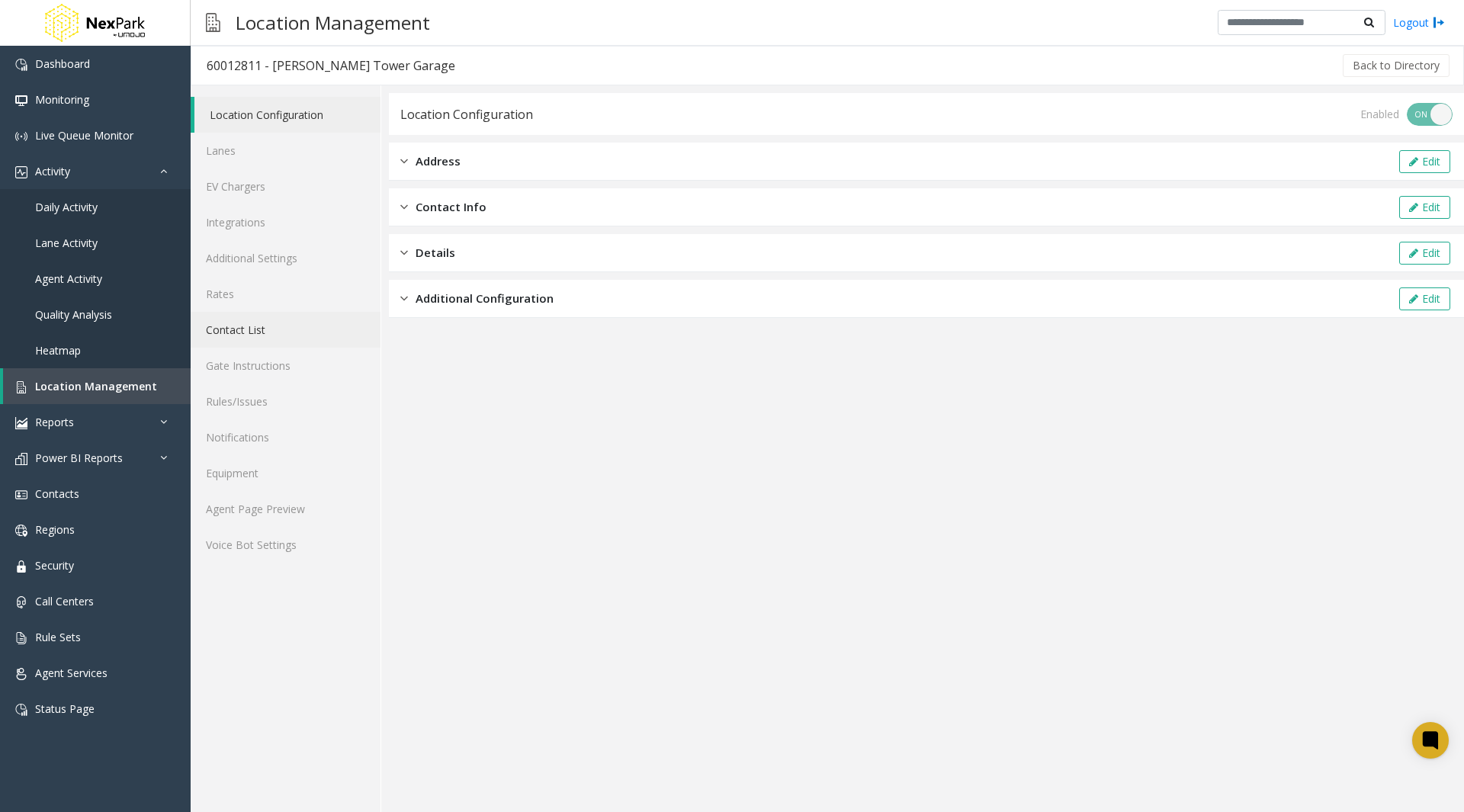
click at [250, 332] on link "Contact List" at bounding box center [286, 330] width 190 height 36
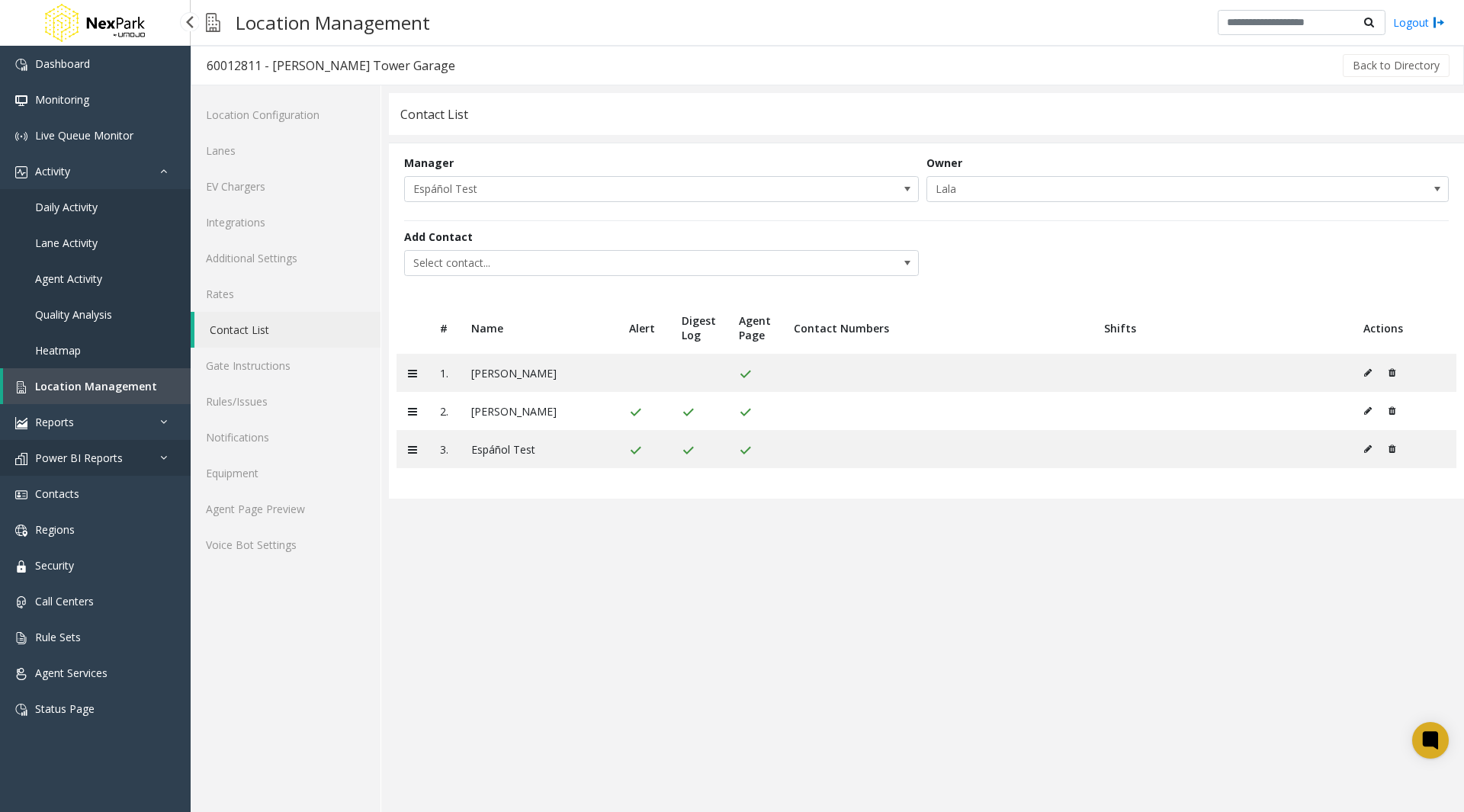
click at [73, 460] on span "Power BI Reports" at bounding box center [78, 458] width 87 height 15
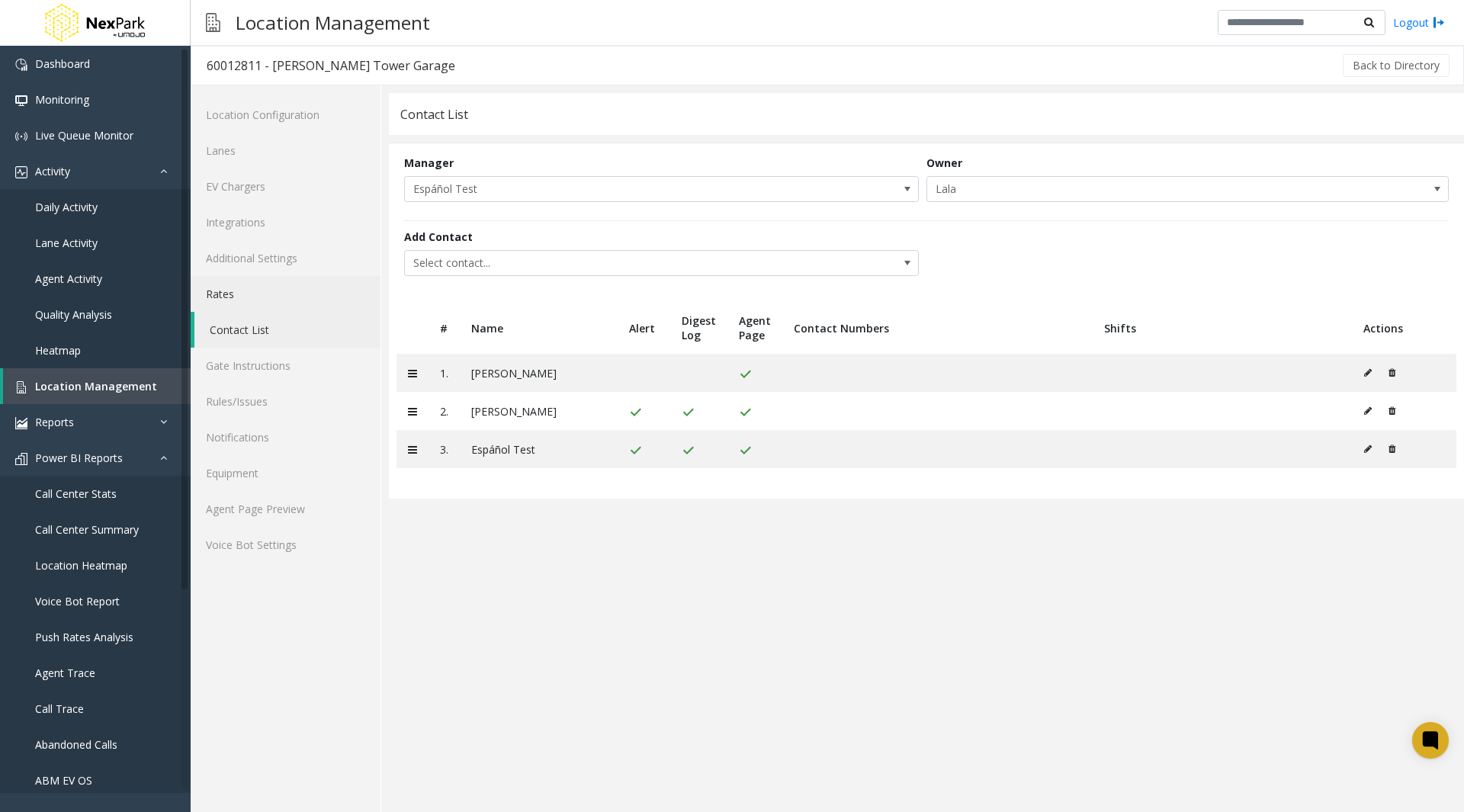
click at [238, 293] on link "Rates" at bounding box center [286, 294] width 190 height 36
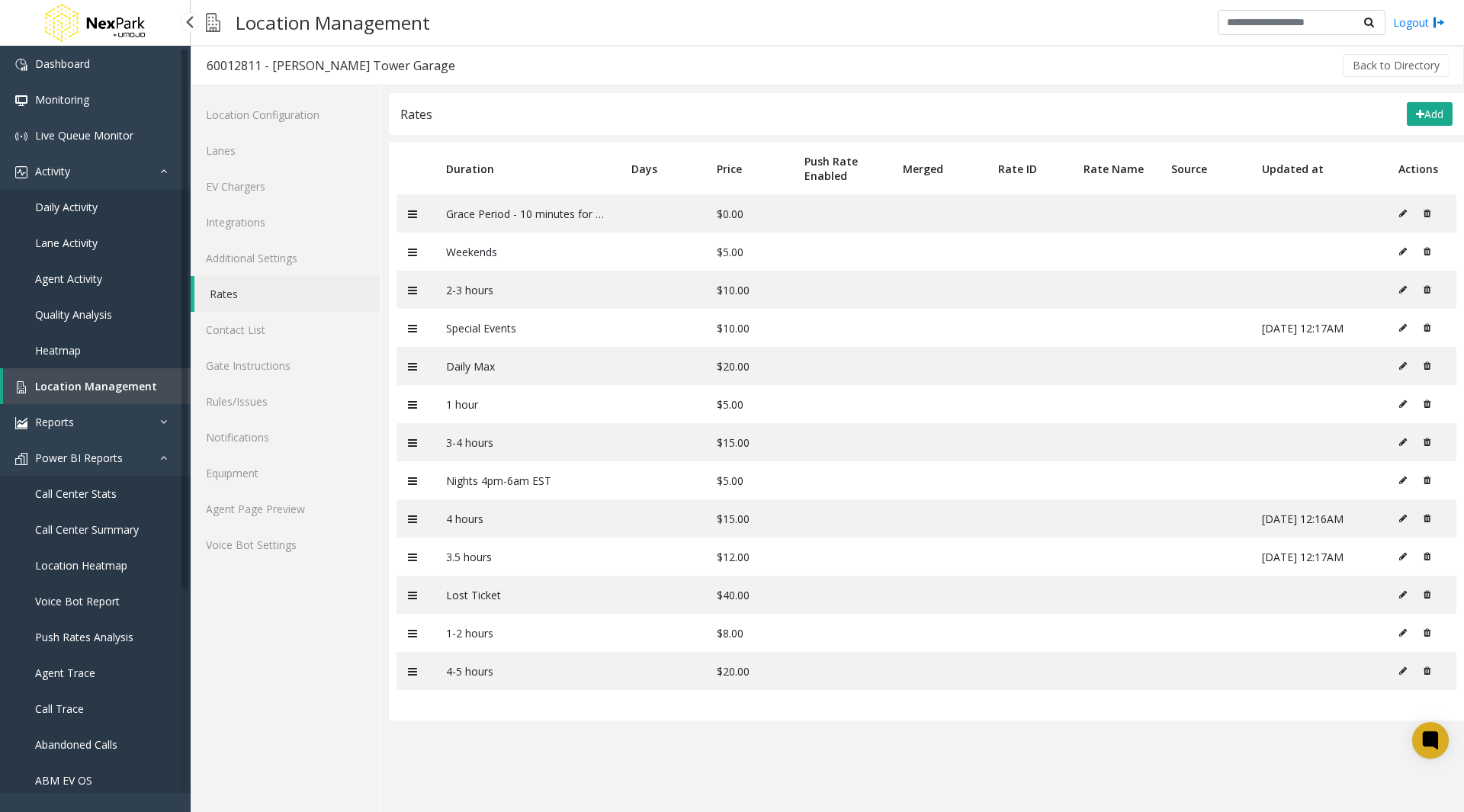
click at [63, 202] on span "Daily Activity" at bounding box center [66, 207] width 62 height 15
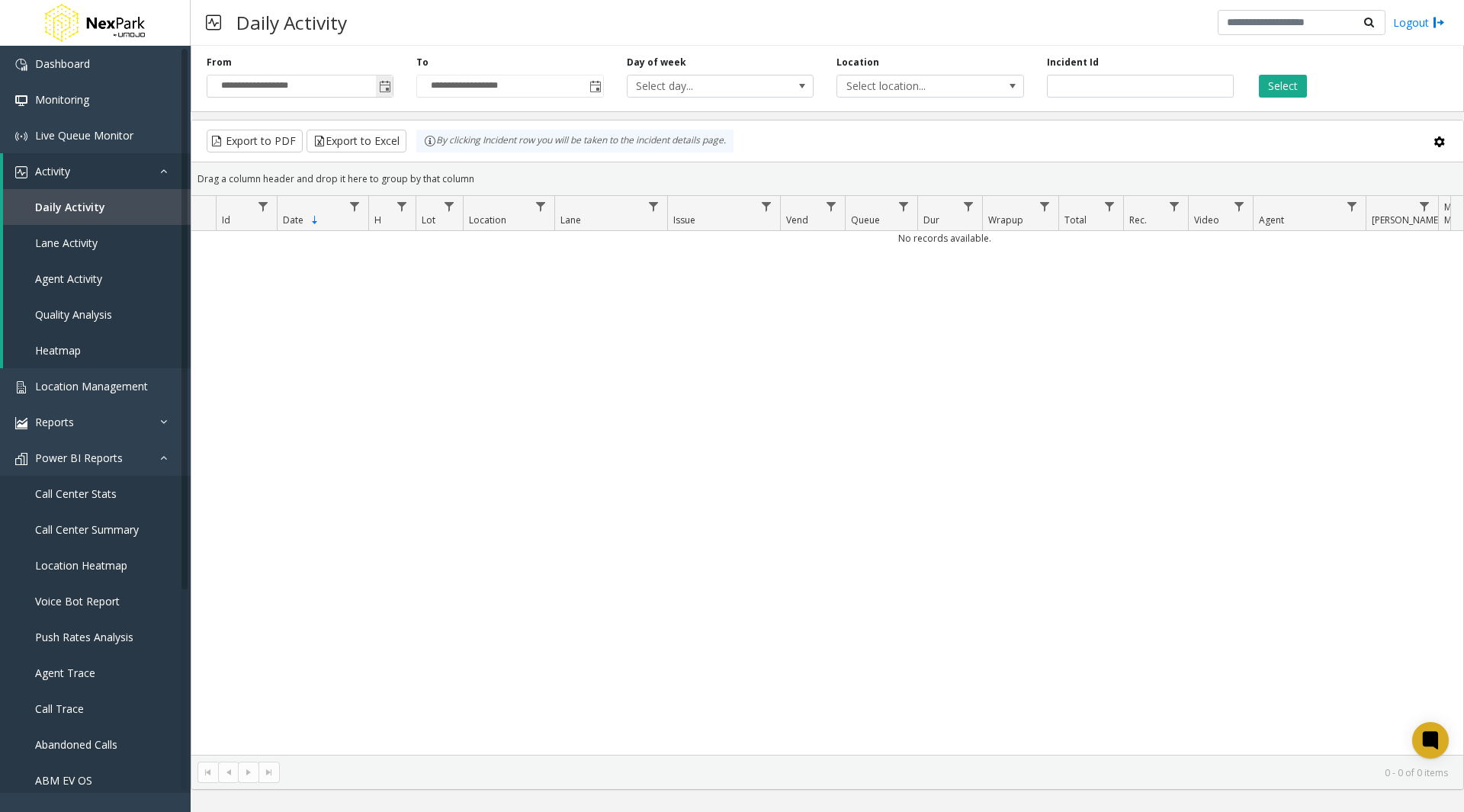
click at [383, 87] on span "Toggle popup" at bounding box center [385, 87] width 12 height 12
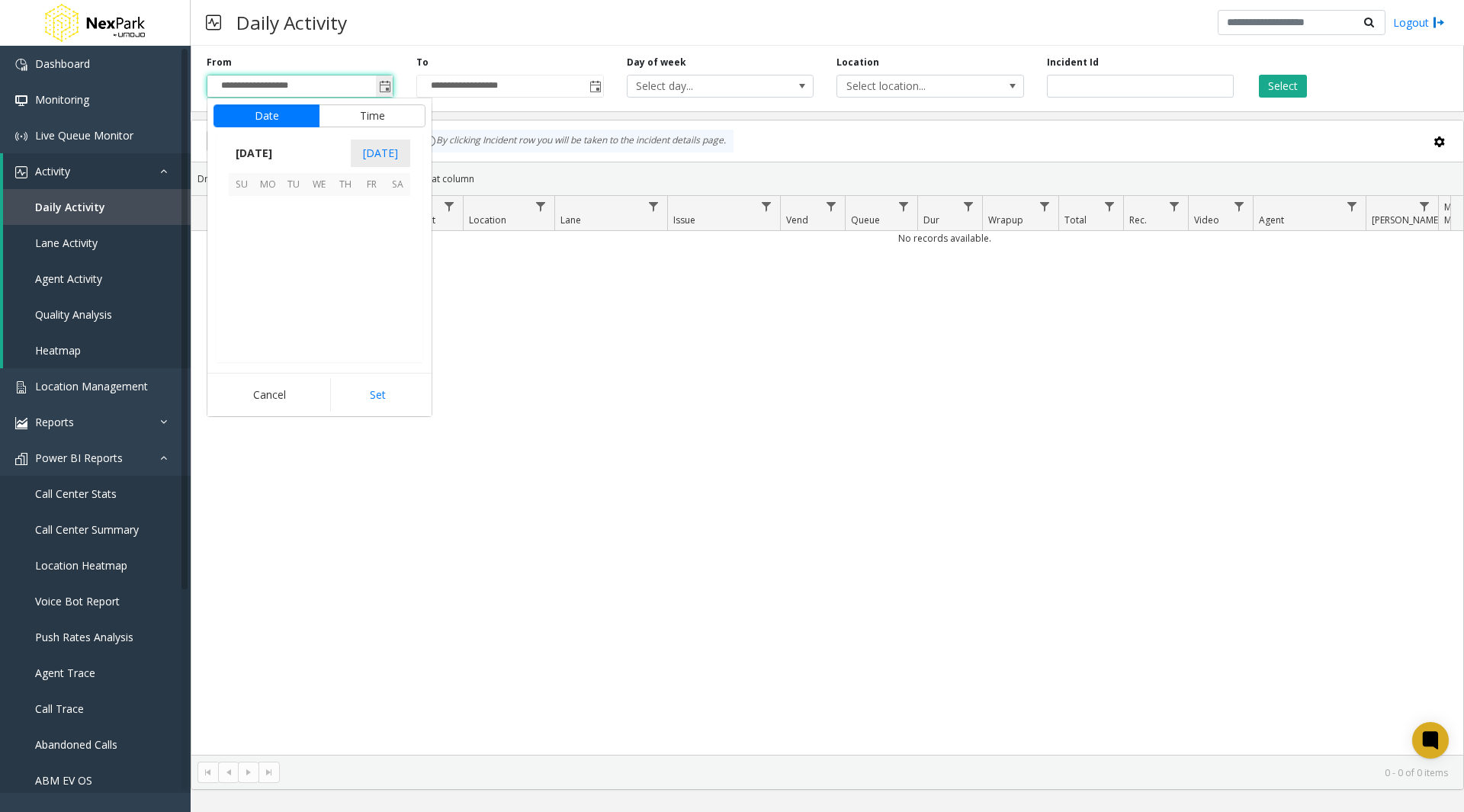
scroll to position [273668, 0]
click at [267, 209] on span "1" at bounding box center [268, 209] width 26 height 26
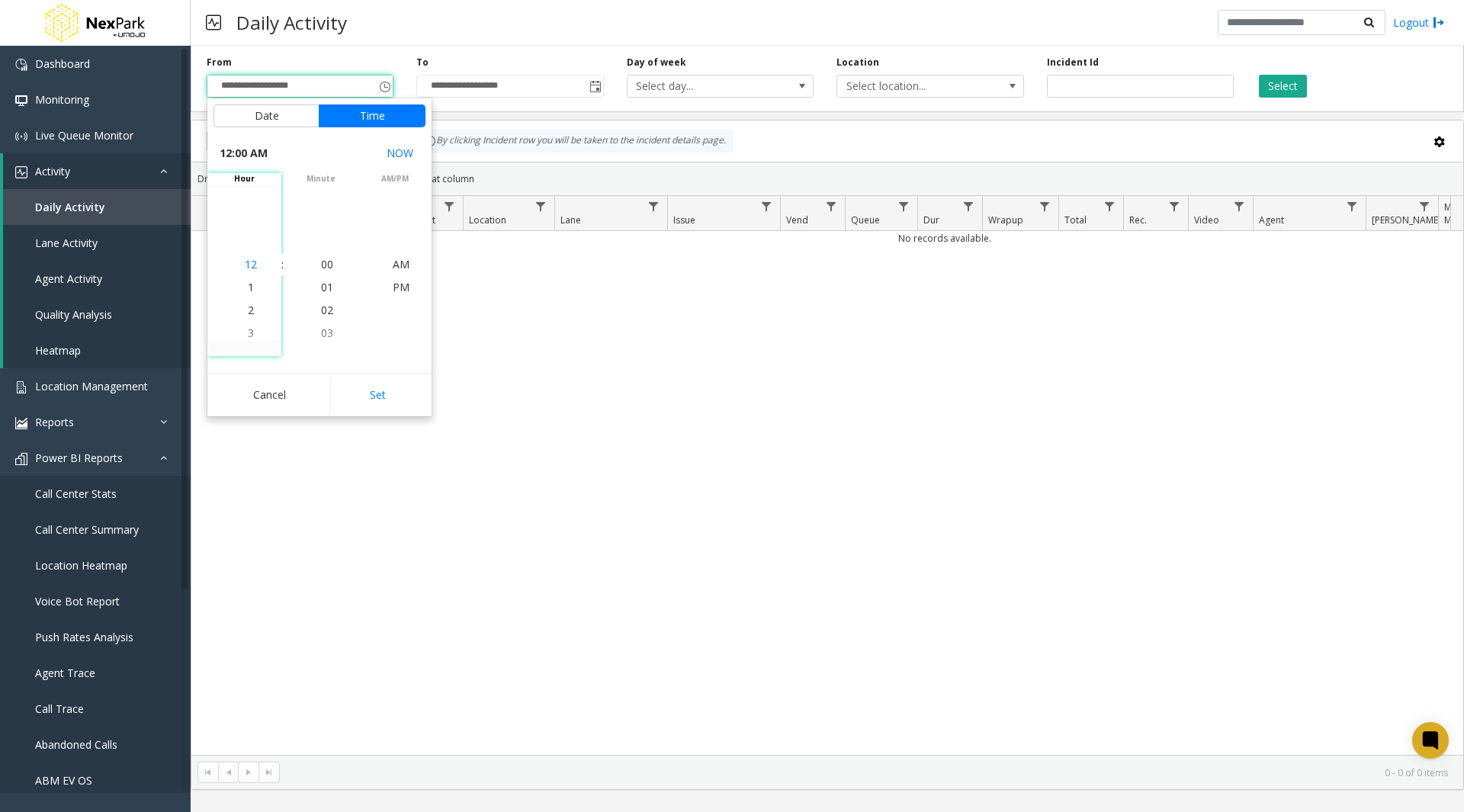
click at [247, 269] on span "12" at bounding box center [251, 264] width 12 height 15
click at [370, 387] on button "Set" at bounding box center [378, 395] width 96 height 33
type input "**********"
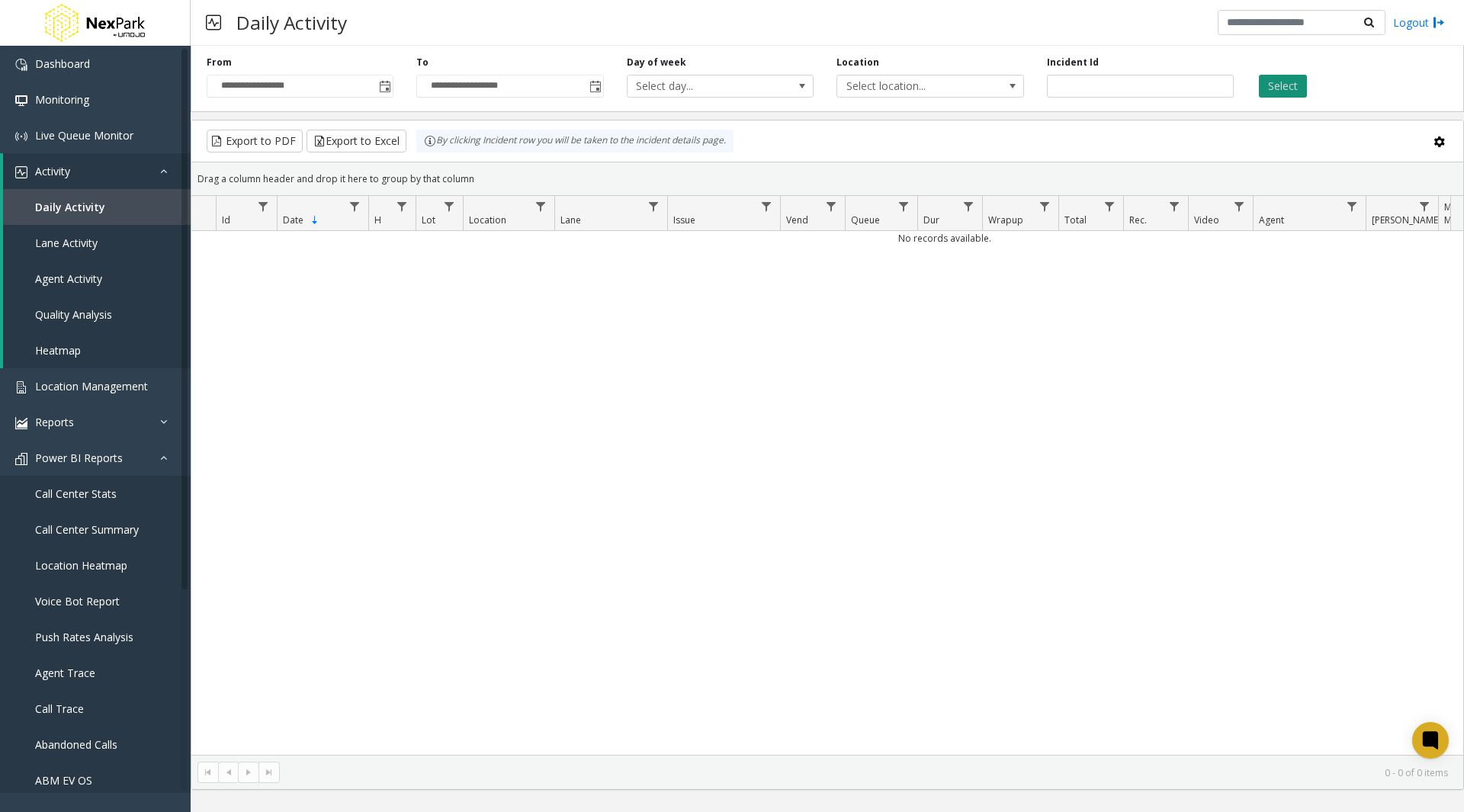
click at [1276, 90] on button "Select" at bounding box center [1283, 86] width 48 height 23
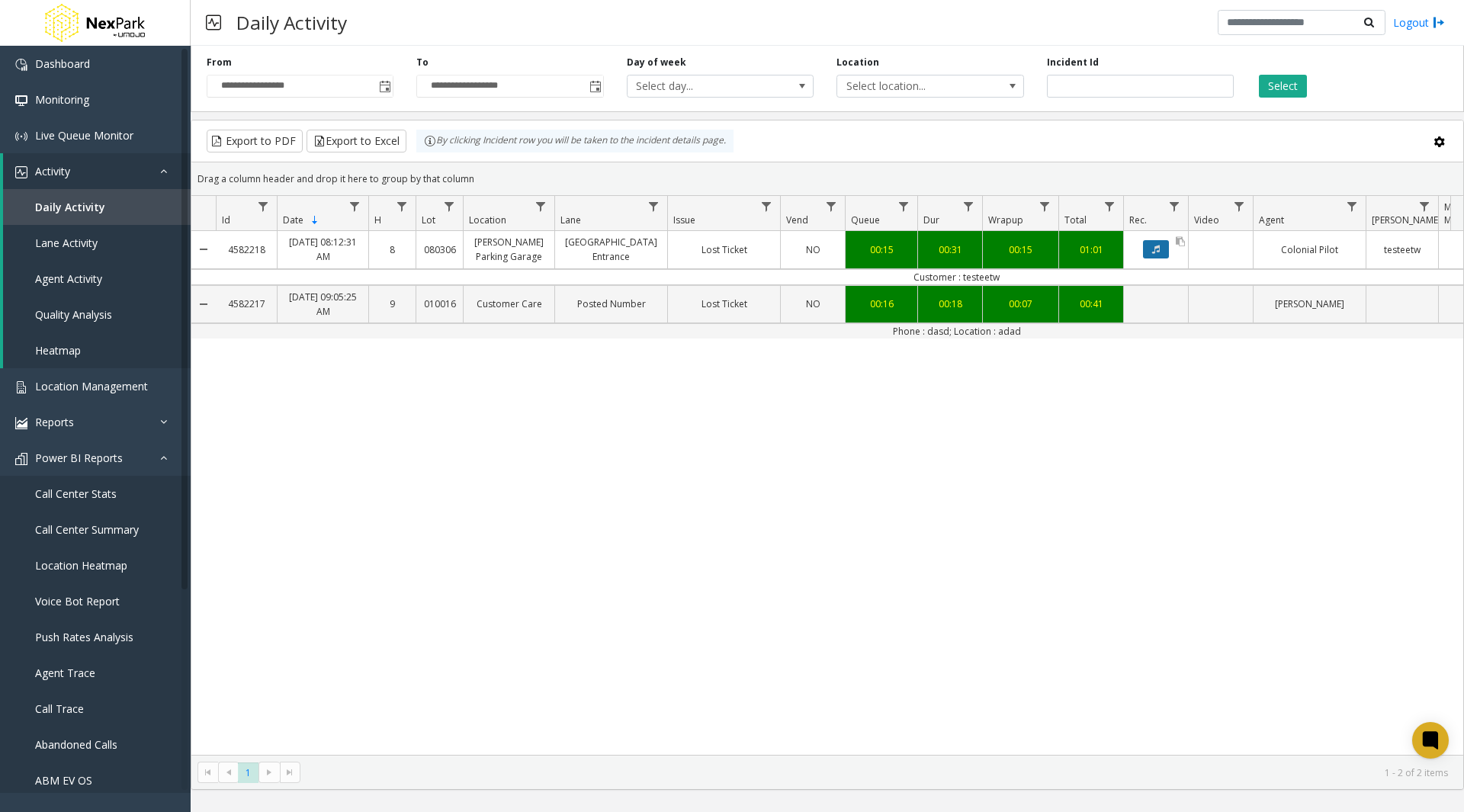
click at [1161, 249] on button "Data table" at bounding box center [1156, 249] width 26 height 19
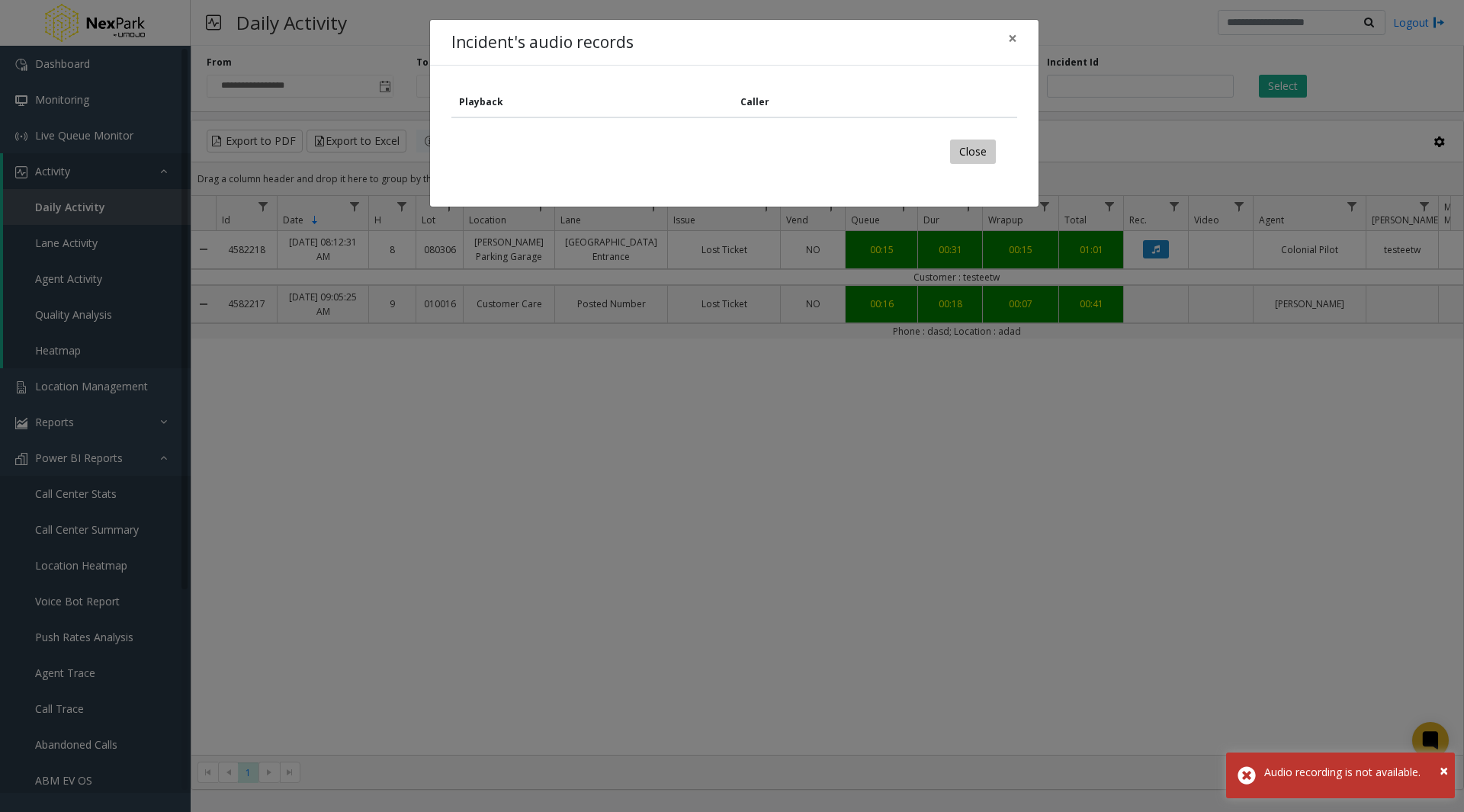
click at [971, 150] on button "Close" at bounding box center [973, 152] width 46 height 24
